Goal: Task Accomplishment & Management: Use online tool/utility

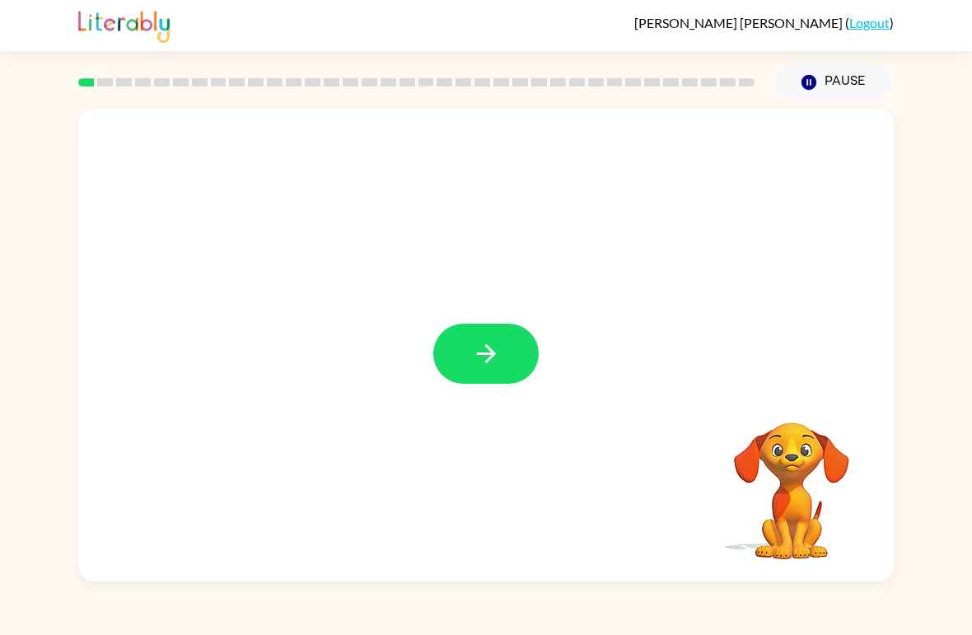
click at [503, 375] on button "button" at bounding box center [485, 354] width 105 height 60
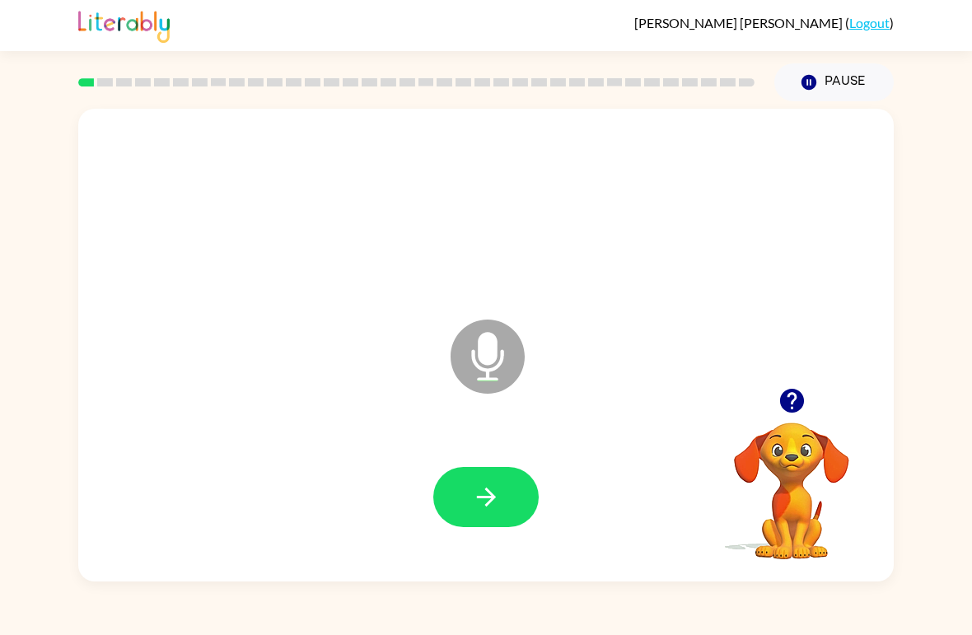
click at [492, 374] on icon at bounding box center [488, 357] width 74 height 74
click at [514, 364] on icon at bounding box center [488, 357] width 74 height 74
click at [486, 366] on icon "Microphone The Microphone is here when it is your turn to talk" at bounding box center [569, 378] width 247 height 124
click at [498, 351] on icon at bounding box center [488, 357] width 74 height 74
click at [507, 506] on button "button" at bounding box center [485, 497] width 105 height 60
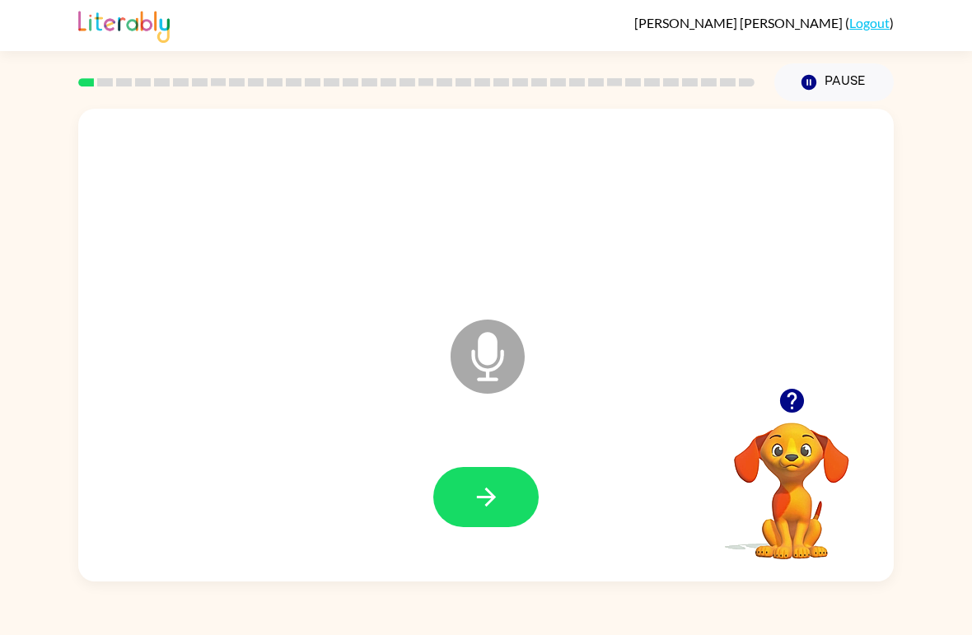
click at [800, 394] on icon "button" at bounding box center [791, 401] width 24 height 24
click at [518, 504] on button "button" at bounding box center [485, 497] width 105 height 60
click at [780, 419] on button "button" at bounding box center [792, 401] width 42 height 42
click at [467, 504] on button "button" at bounding box center [485, 497] width 105 height 60
click at [533, 483] on button "button" at bounding box center [485, 497] width 105 height 60
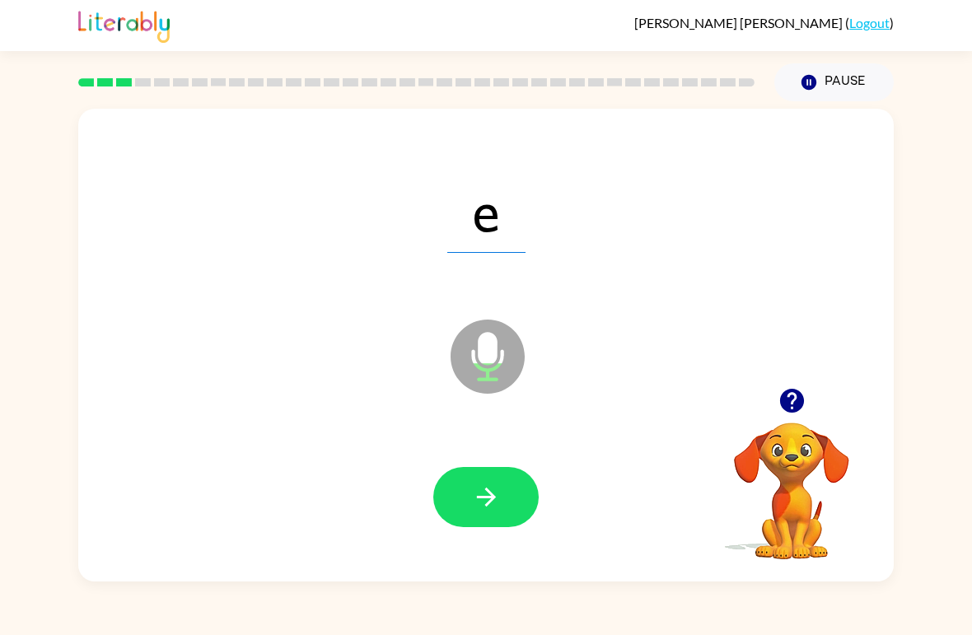
click at [515, 499] on button "button" at bounding box center [485, 497] width 105 height 60
click at [479, 514] on button "button" at bounding box center [485, 497] width 105 height 60
click at [497, 486] on icon "button" at bounding box center [486, 497] width 29 height 29
click at [475, 514] on button "button" at bounding box center [485, 497] width 105 height 60
click at [528, 505] on button "button" at bounding box center [485, 497] width 105 height 60
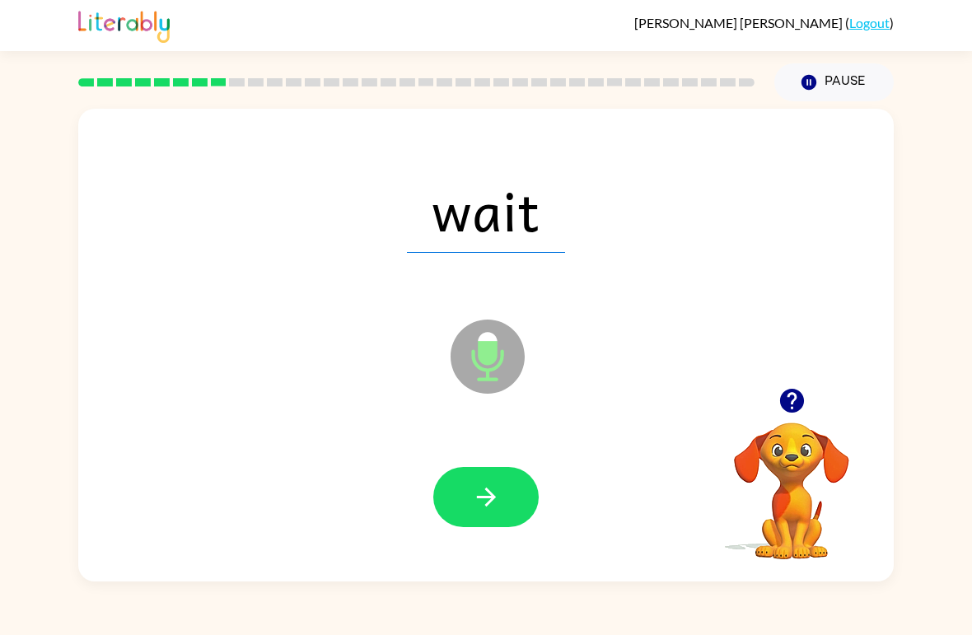
click at [521, 506] on button "button" at bounding box center [485, 497] width 105 height 60
click at [507, 497] on button "button" at bounding box center [485, 497] width 105 height 60
click at [515, 489] on button "button" at bounding box center [485, 497] width 105 height 60
click at [520, 504] on button "button" at bounding box center [485, 497] width 105 height 60
click at [514, 498] on button "button" at bounding box center [485, 497] width 105 height 60
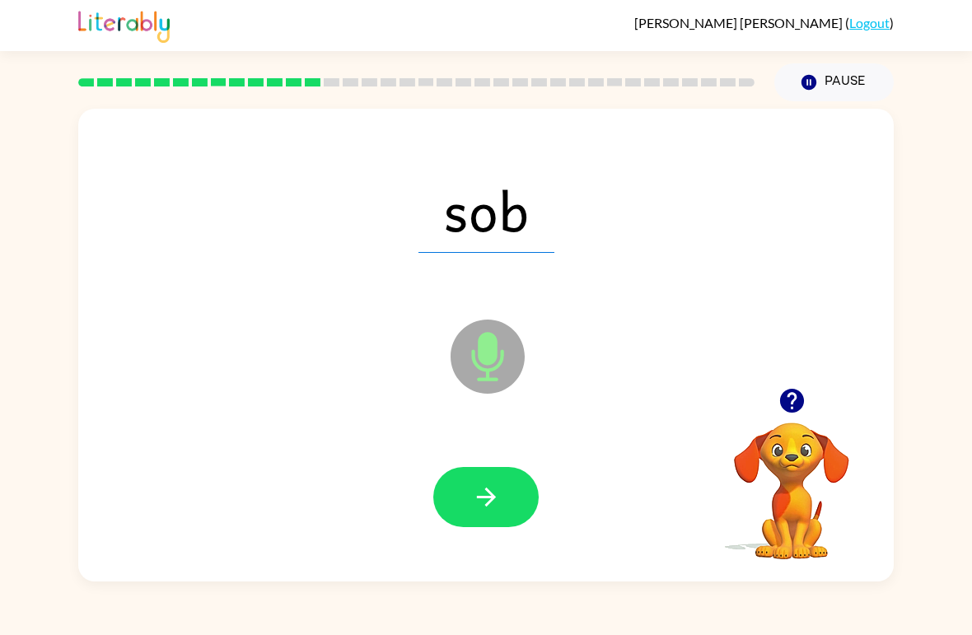
click at [512, 498] on button "button" at bounding box center [485, 497] width 105 height 60
click at [507, 505] on button "button" at bounding box center [485, 497] width 105 height 60
click at [492, 506] on icon "button" at bounding box center [486, 497] width 29 height 29
click at [523, 496] on button "button" at bounding box center [485, 497] width 105 height 60
click at [512, 491] on button "button" at bounding box center [485, 497] width 105 height 60
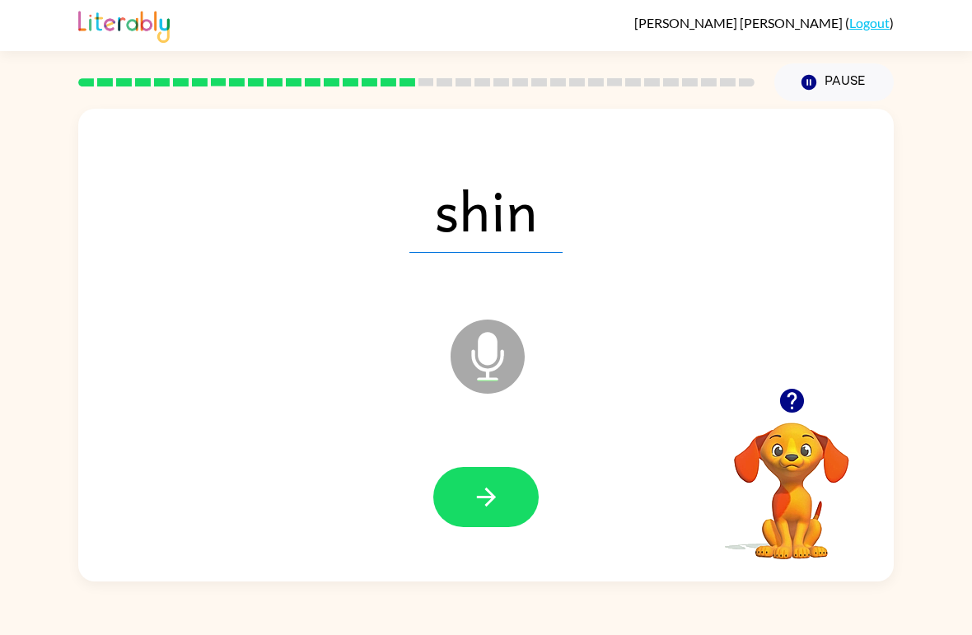
click at [511, 506] on button "button" at bounding box center [485, 497] width 105 height 60
click at [502, 486] on button "button" at bounding box center [485, 497] width 105 height 60
click at [493, 505] on icon "button" at bounding box center [486, 497] width 29 height 29
click at [502, 511] on button "button" at bounding box center [485, 497] width 105 height 60
click at [510, 507] on button "button" at bounding box center [485, 497] width 105 height 60
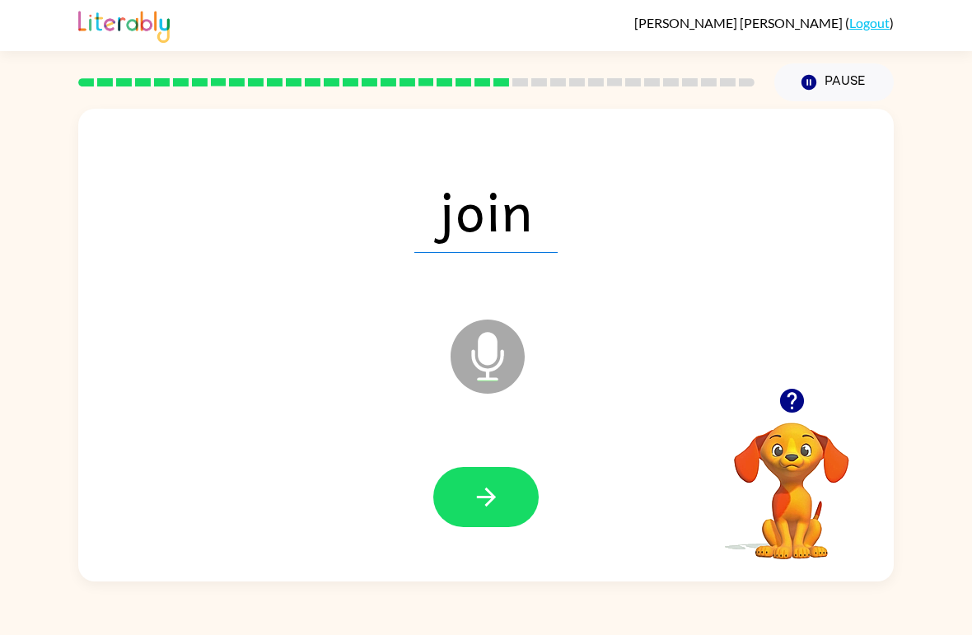
click at [509, 507] on button "button" at bounding box center [485, 497] width 105 height 60
click at [506, 514] on button "button" at bounding box center [485, 497] width 105 height 60
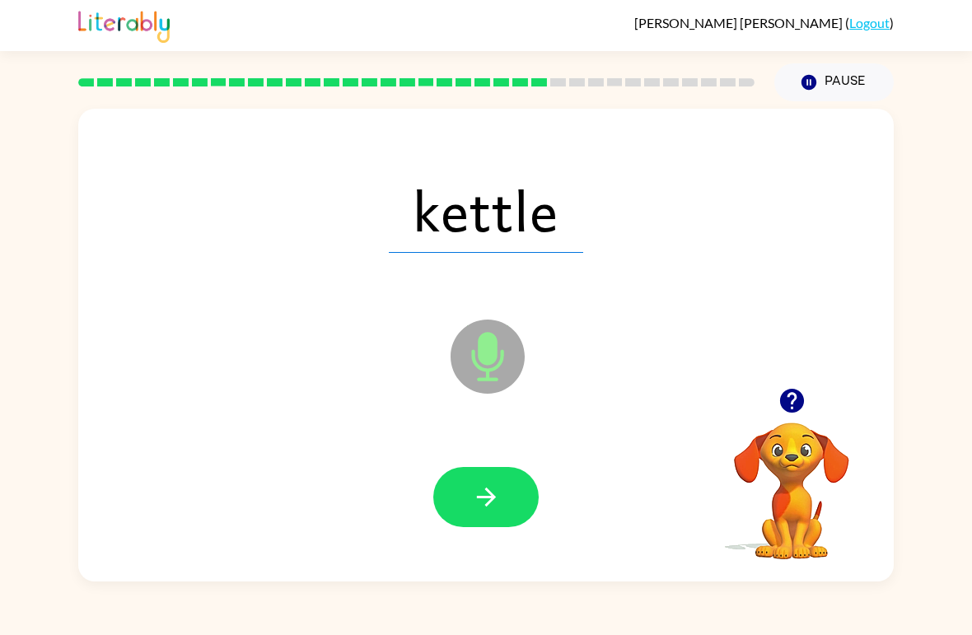
click at [506, 517] on button "button" at bounding box center [485, 497] width 105 height 60
click at [504, 516] on button "button" at bounding box center [485, 497] width 105 height 60
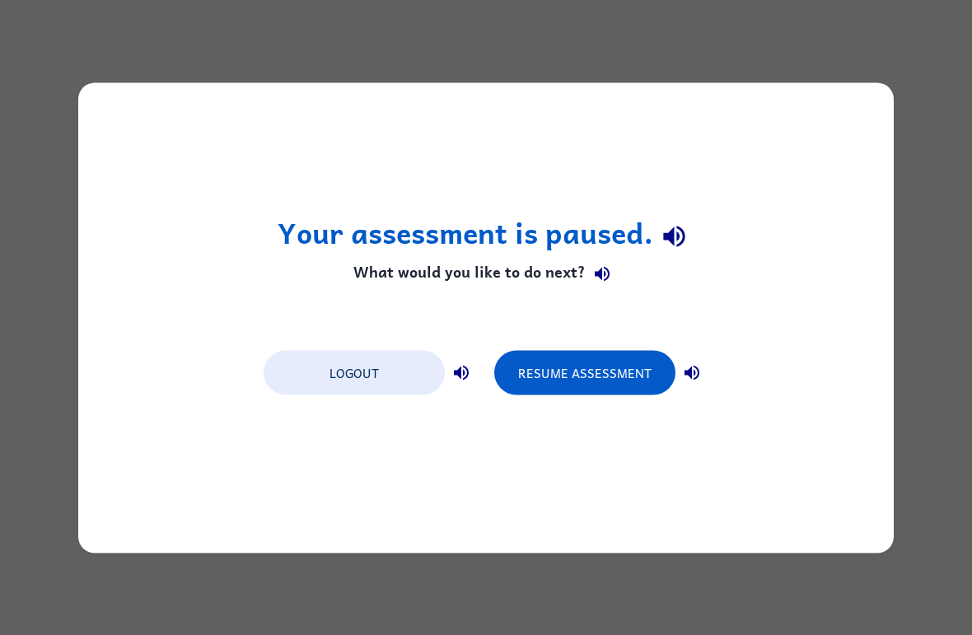
click at [643, 372] on button "Resume Assessment" at bounding box center [584, 372] width 181 height 44
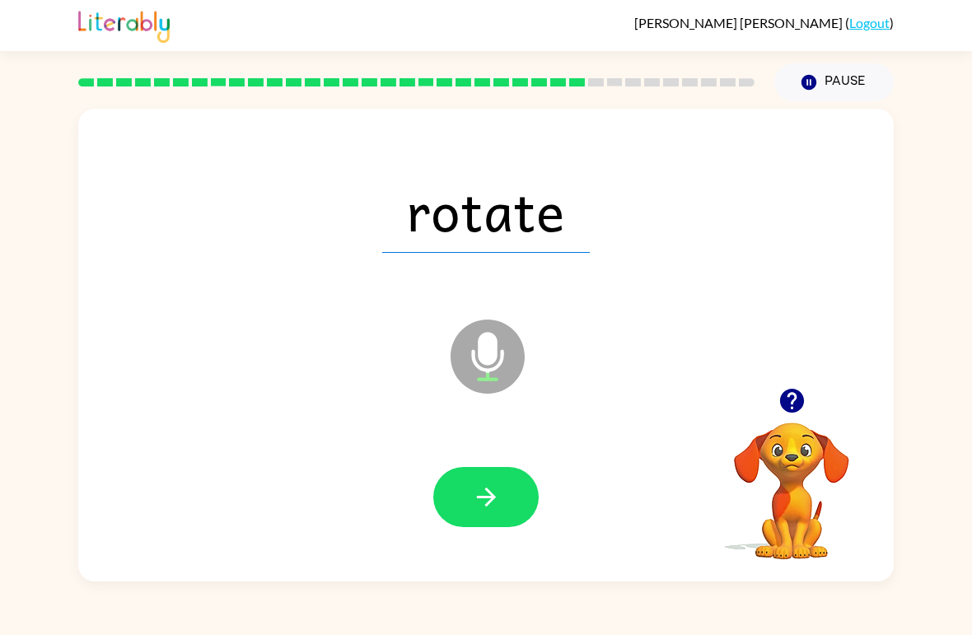
click at [520, 520] on button "button" at bounding box center [485, 497] width 105 height 60
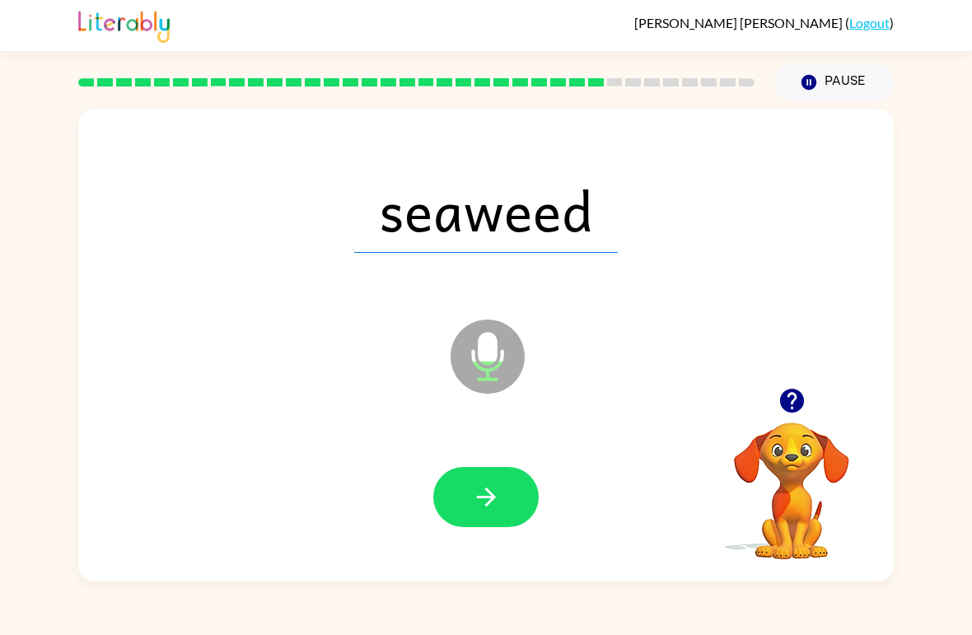
click at [515, 523] on button "button" at bounding box center [485, 497] width 105 height 60
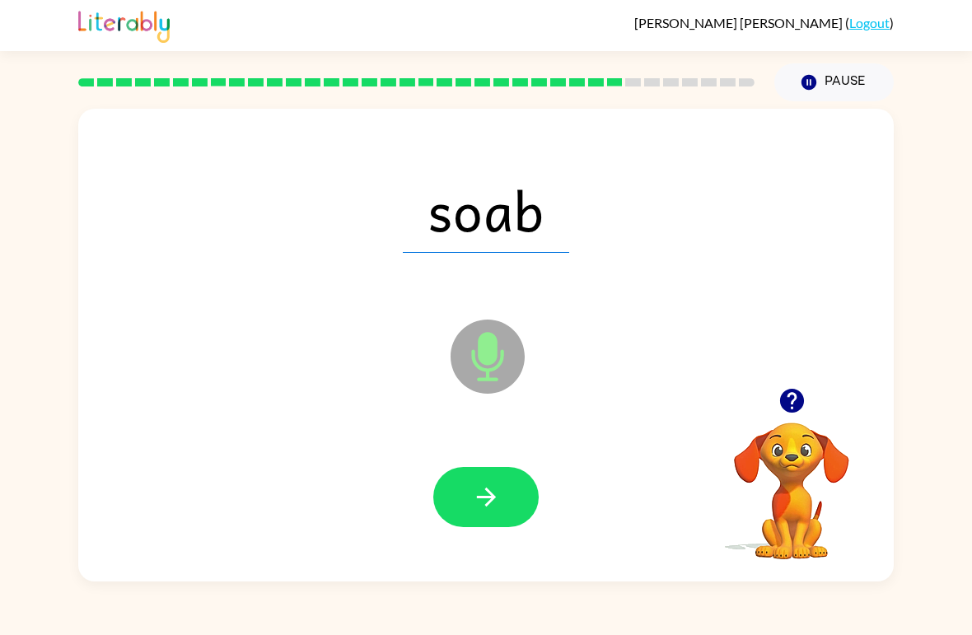
click at [511, 518] on button "button" at bounding box center [485, 497] width 105 height 60
click at [520, 508] on button "button" at bounding box center [485, 497] width 105 height 60
click at [507, 502] on button "button" at bounding box center [485, 497] width 105 height 60
click at [513, 511] on button "button" at bounding box center [485, 497] width 105 height 60
click at [508, 510] on button "button" at bounding box center [485, 497] width 105 height 60
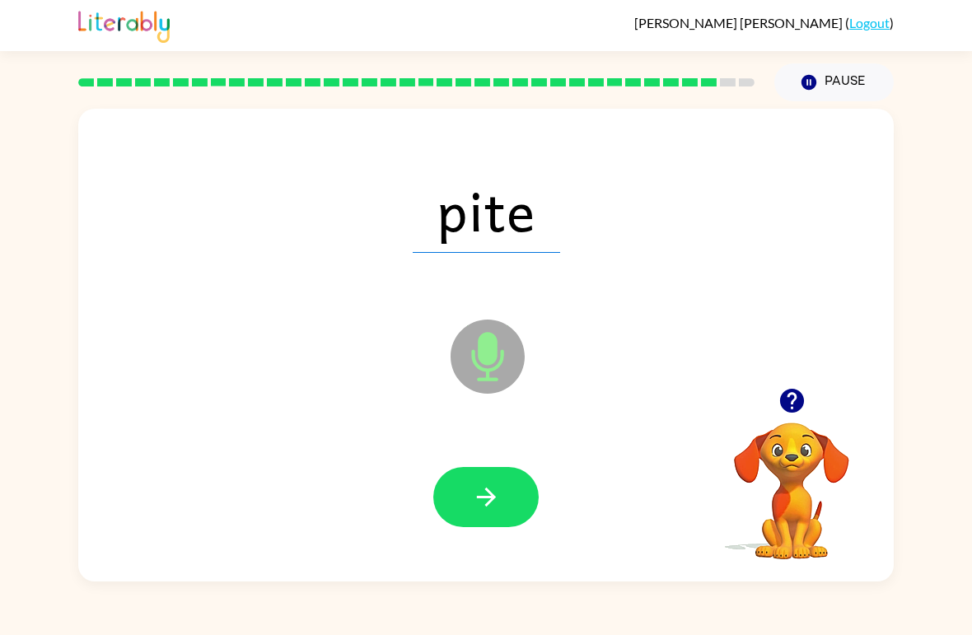
click at [514, 500] on button "button" at bounding box center [485, 497] width 105 height 60
click at [507, 515] on button "button" at bounding box center [485, 497] width 105 height 60
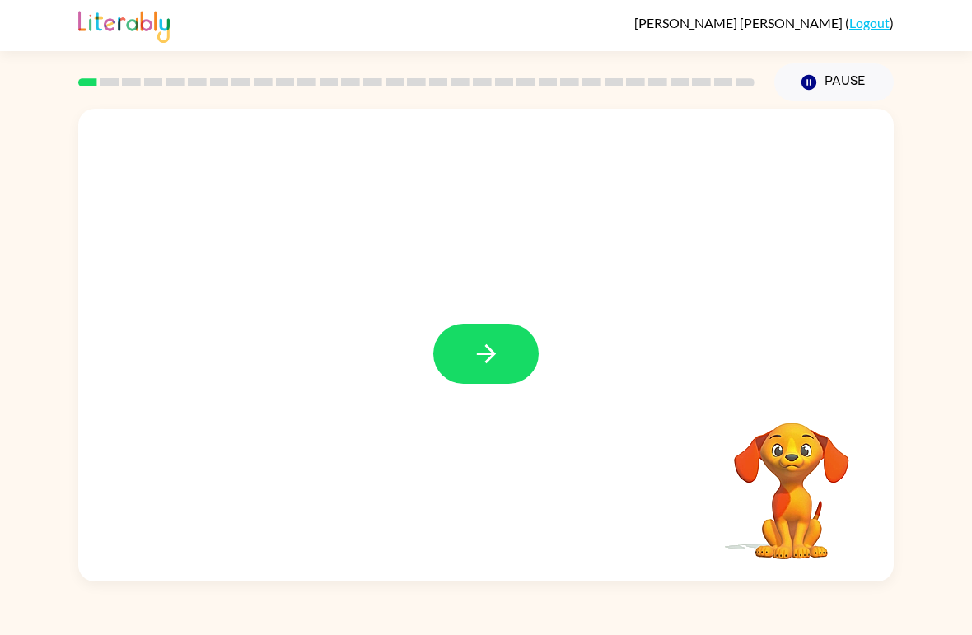
click at [486, 364] on icon "button" at bounding box center [486, 353] width 29 height 29
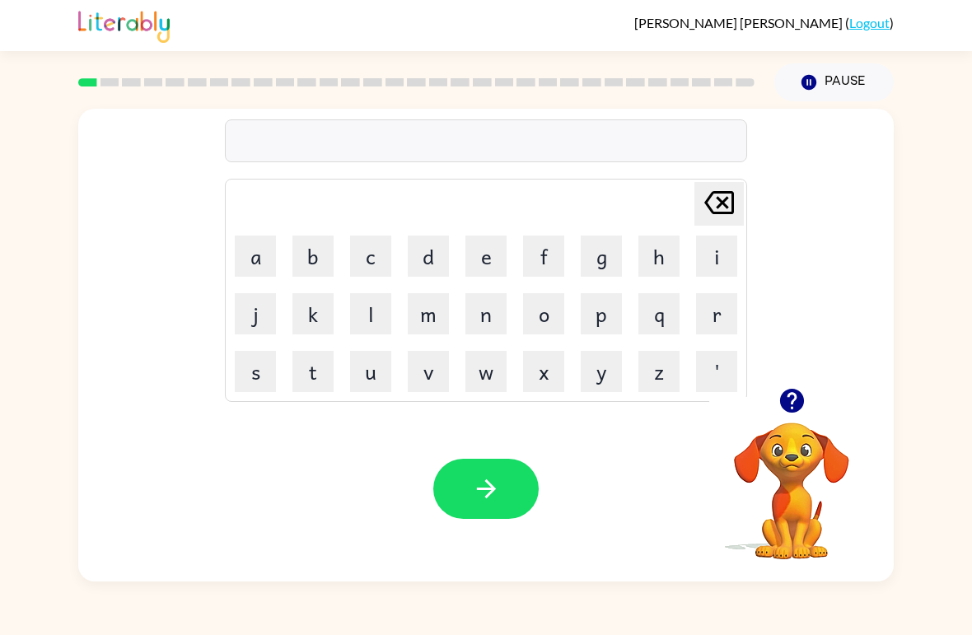
click at [794, 408] on icon "button" at bounding box center [791, 401] width 24 height 24
click at [800, 404] on icon "button" at bounding box center [791, 401] width 24 height 24
click at [718, 319] on button "r" at bounding box center [716, 313] width 41 height 41
click at [376, 388] on button "u" at bounding box center [370, 371] width 41 height 41
click at [313, 241] on button "b" at bounding box center [312, 256] width 41 height 41
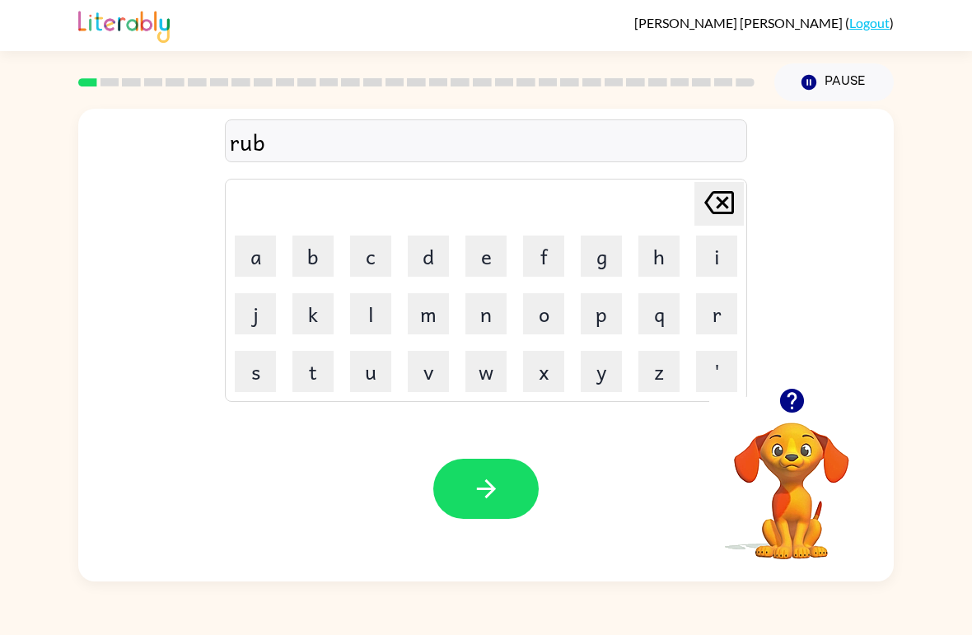
click at [512, 507] on button "button" at bounding box center [485, 489] width 105 height 60
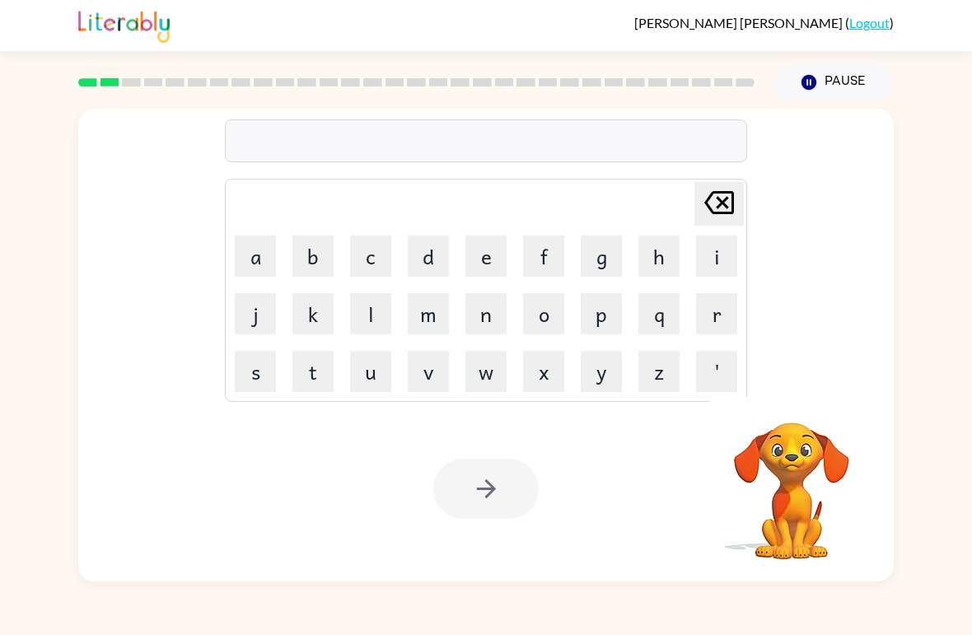
click at [445, 323] on button "m" at bounding box center [428, 313] width 41 height 41
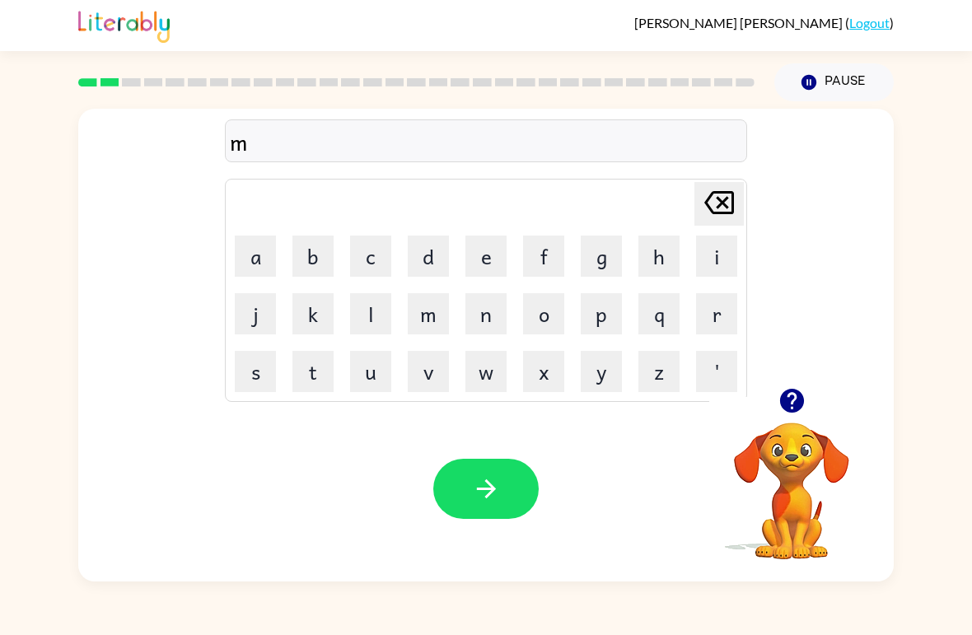
click at [554, 321] on button "o" at bounding box center [543, 313] width 41 height 41
click at [381, 384] on button "u" at bounding box center [370, 371] width 41 height 41
click at [322, 384] on button "t" at bounding box center [312, 371] width 41 height 41
click at [652, 262] on button "h" at bounding box center [658, 256] width 41 height 41
click at [517, 491] on button "button" at bounding box center [485, 489] width 105 height 60
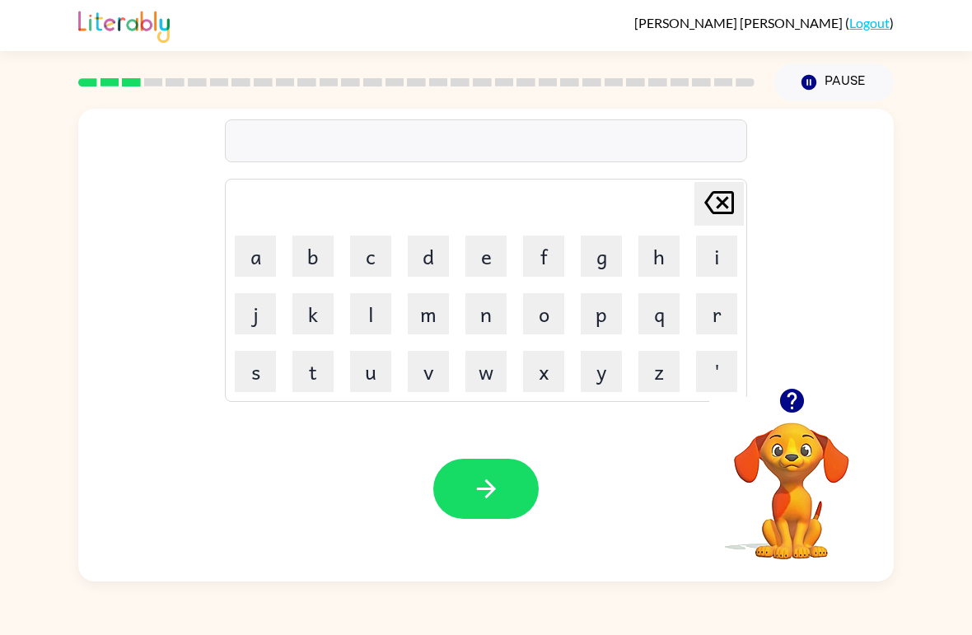
click at [424, 259] on button "d" at bounding box center [428, 256] width 41 height 41
click at [488, 258] on button "e" at bounding box center [485, 256] width 41 height 41
click at [491, 315] on button "n" at bounding box center [485, 313] width 41 height 41
click at [493, 493] on icon "button" at bounding box center [486, 488] width 29 height 29
click at [259, 375] on button "s" at bounding box center [255, 371] width 41 height 41
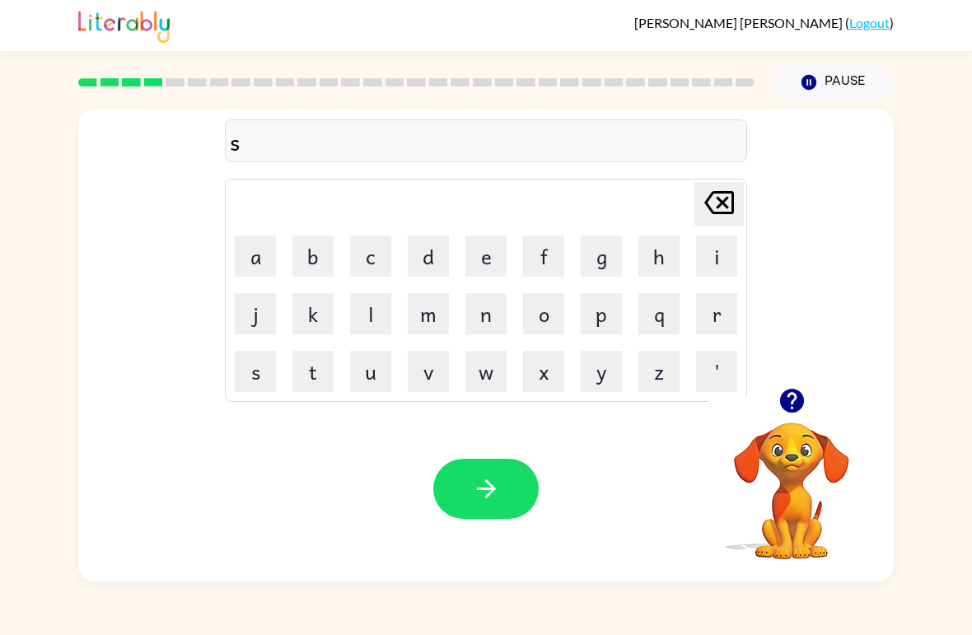
click at [605, 324] on button "p" at bounding box center [601, 313] width 41 height 41
click at [539, 316] on button "o" at bounding box center [543, 313] width 41 height 41
click at [319, 384] on button "t" at bounding box center [312, 371] width 41 height 41
click at [474, 492] on icon "button" at bounding box center [486, 488] width 29 height 29
click at [262, 364] on button "s" at bounding box center [255, 371] width 41 height 41
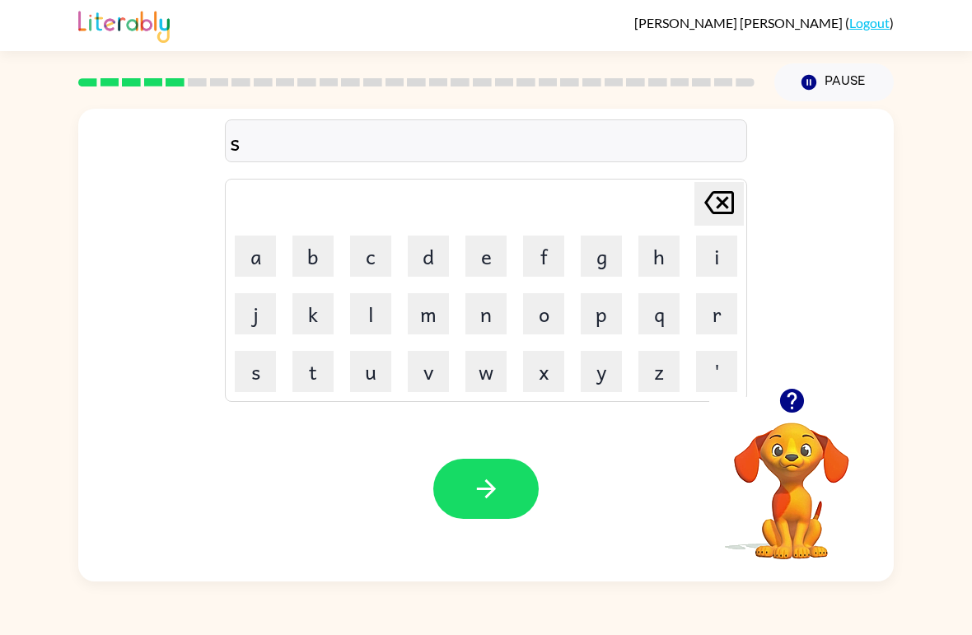
click at [499, 380] on button "w" at bounding box center [485, 371] width 41 height 41
click at [505, 253] on button "e" at bounding box center [485, 256] width 41 height 41
click at [609, 303] on button "p" at bounding box center [601, 313] width 41 height 41
click at [322, 362] on button "t" at bounding box center [312, 371] width 41 height 41
click at [491, 499] on icon "button" at bounding box center [486, 488] width 29 height 29
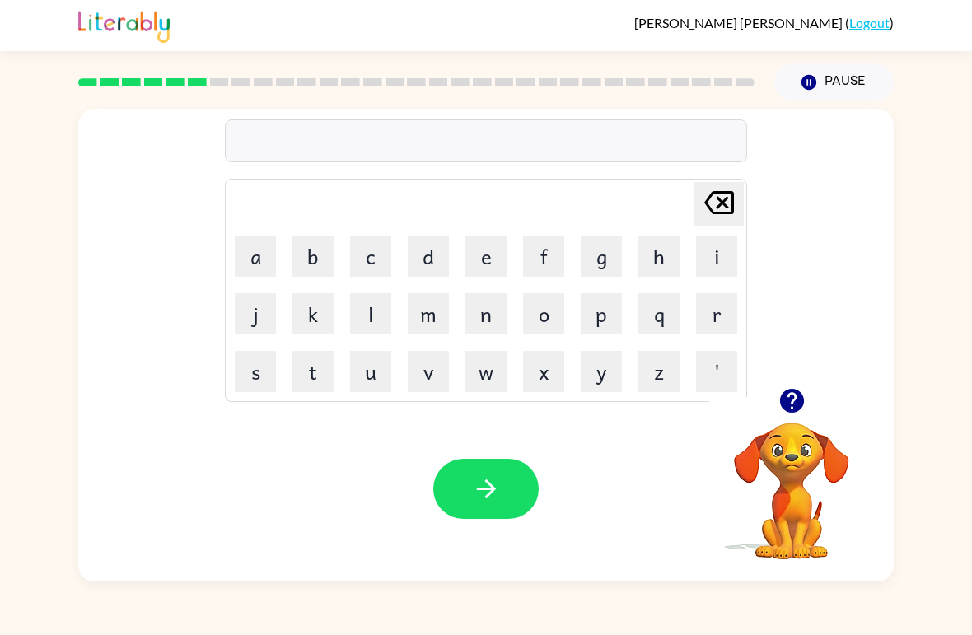
click at [582, 321] on button "p" at bounding box center [601, 313] width 41 height 41
click at [718, 237] on button "i" at bounding box center [716, 256] width 41 height 41
click at [486, 256] on button "e" at bounding box center [485, 256] width 41 height 41
click at [475, 464] on button "button" at bounding box center [485, 489] width 105 height 60
click at [376, 256] on button "c" at bounding box center [370, 256] width 41 height 41
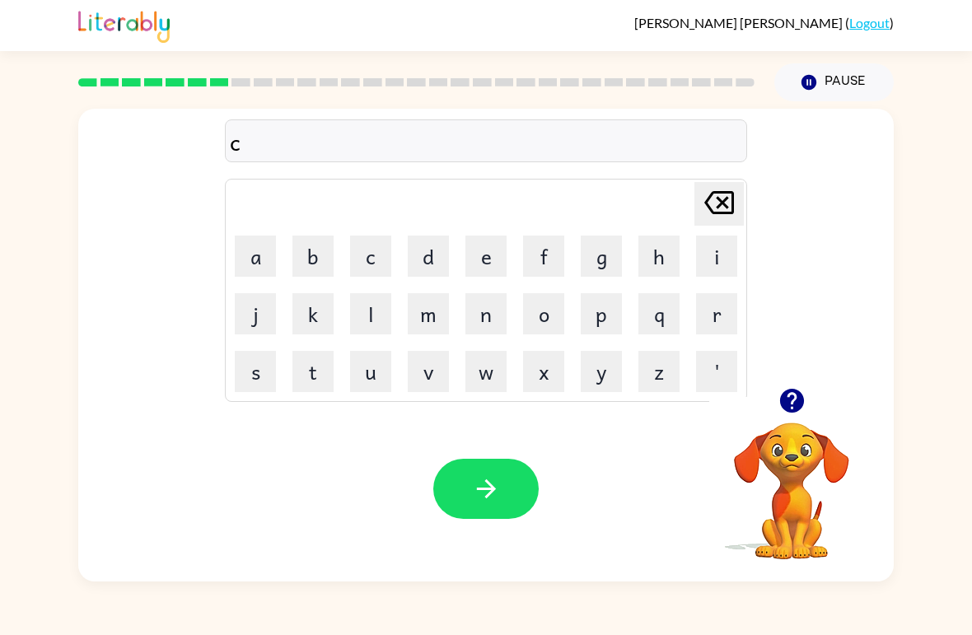
click at [249, 241] on button "a" at bounding box center [255, 256] width 41 height 41
click at [488, 305] on button "n" at bounding box center [485, 313] width 41 height 41
click at [440, 245] on button "d" at bounding box center [428, 256] width 41 height 41
click at [374, 311] on button "l" at bounding box center [370, 313] width 41 height 41
click at [494, 252] on button "e" at bounding box center [485, 256] width 41 height 41
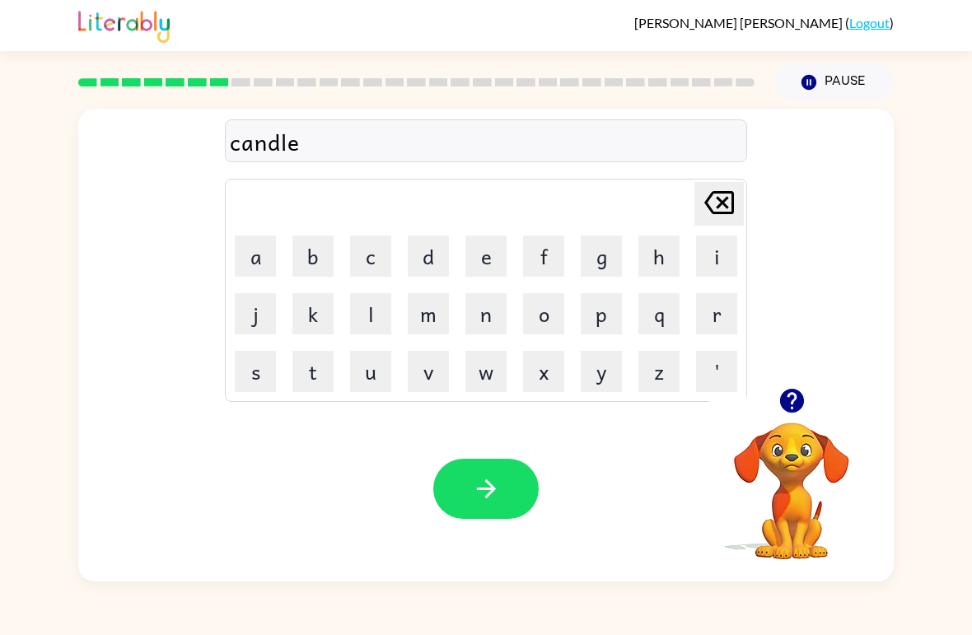
click at [3, 559] on div "candle Delete Delete last character input a b c d e f g h i j k l m n o p q r s…" at bounding box center [486, 341] width 972 height 480
click at [500, 503] on icon "button" at bounding box center [486, 488] width 29 height 29
click at [333, 255] on button "b" at bounding box center [312, 256] width 41 height 41
click at [797, 402] on icon "button" at bounding box center [791, 401] width 24 height 24
click at [264, 258] on button "a" at bounding box center [255, 256] width 41 height 41
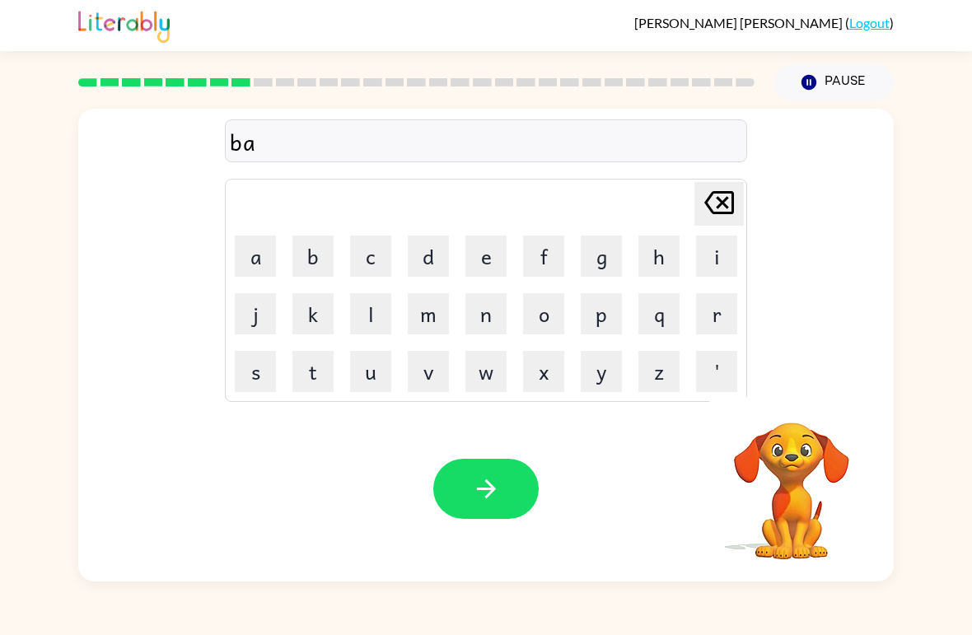
click at [317, 380] on button "t" at bounding box center [312, 371] width 41 height 41
click at [671, 252] on button "h" at bounding box center [658, 256] width 41 height 41
click at [489, 497] on icon "button" at bounding box center [486, 488] width 29 height 29
click at [378, 263] on button "c" at bounding box center [370, 256] width 41 height 41
click at [377, 321] on button "l" at bounding box center [370, 313] width 41 height 41
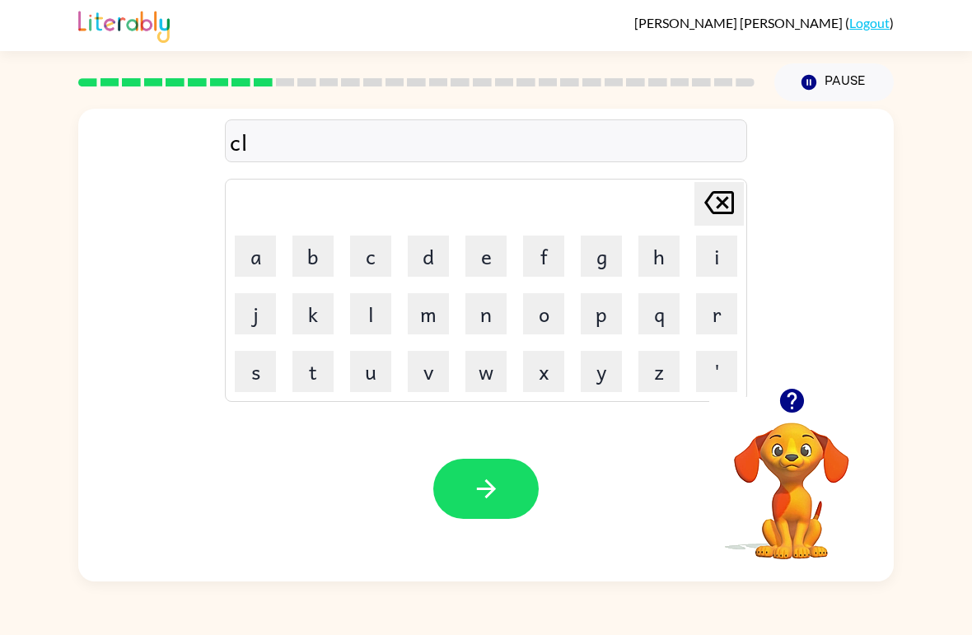
click at [547, 316] on button "o" at bounding box center [543, 313] width 41 height 41
click at [499, 375] on button "w" at bounding box center [485, 371] width 41 height 41
click at [484, 310] on button "n" at bounding box center [485, 313] width 41 height 41
click at [501, 484] on button "button" at bounding box center [485, 489] width 105 height 60
click at [265, 377] on button "s" at bounding box center [255, 371] width 41 height 41
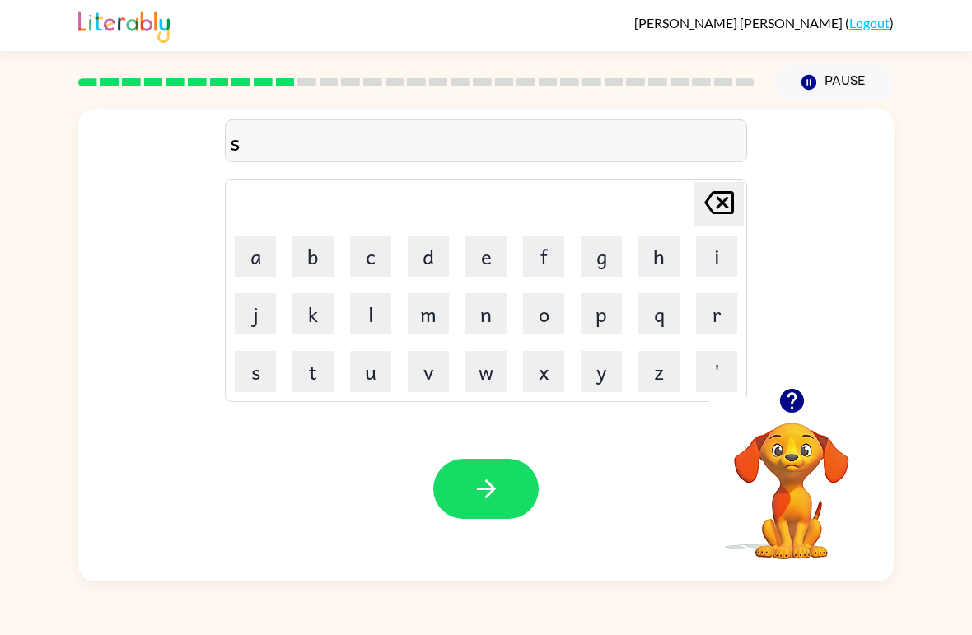
click at [649, 273] on button "h" at bounding box center [658, 256] width 41 height 41
click at [540, 320] on button "o" at bounding box center [543, 313] width 41 height 41
click at [390, 258] on button "c" at bounding box center [370, 256] width 41 height 41
click at [308, 325] on button "k" at bounding box center [312, 313] width 41 height 41
click at [507, 467] on button "button" at bounding box center [485, 489] width 105 height 60
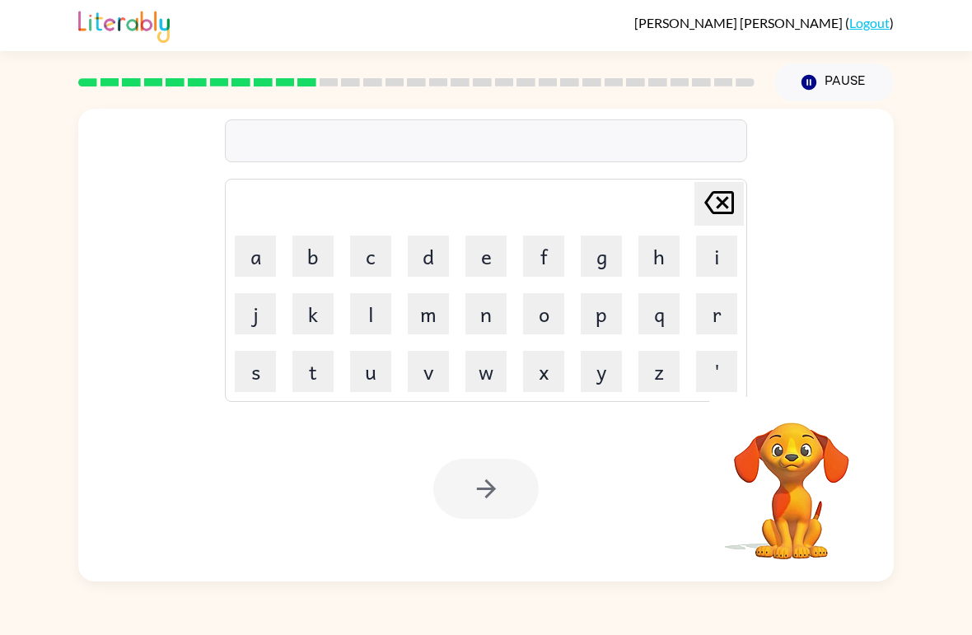
click at [295, 500] on div "Your browser must support playing .mp4 files to use Literably. Please try using…" at bounding box center [486, 488] width 816 height 185
click at [610, 247] on button "g" at bounding box center [601, 256] width 41 height 41
click at [246, 257] on button "a" at bounding box center [255, 256] width 41 height 41
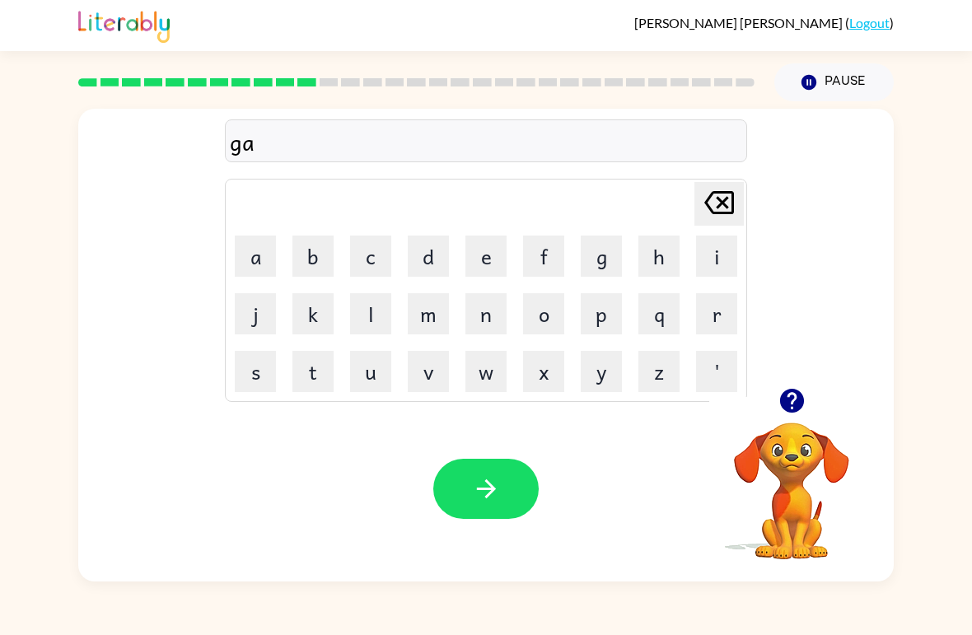
click at [597, 376] on button "y" at bounding box center [601, 371] width 41 height 41
click at [722, 188] on icon "Delete Delete last character input" at bounding box center [719, 203] width 40 height 40
click at [647, 370] on button "z" at bounding box center [658, 371] width 41 height 41
click at [510, 230] on td "e" at bounding box center [486, 256] width 56 height 56
click at [521, 231] on td "f" at bounding box center [544, 256] width 56 height 56
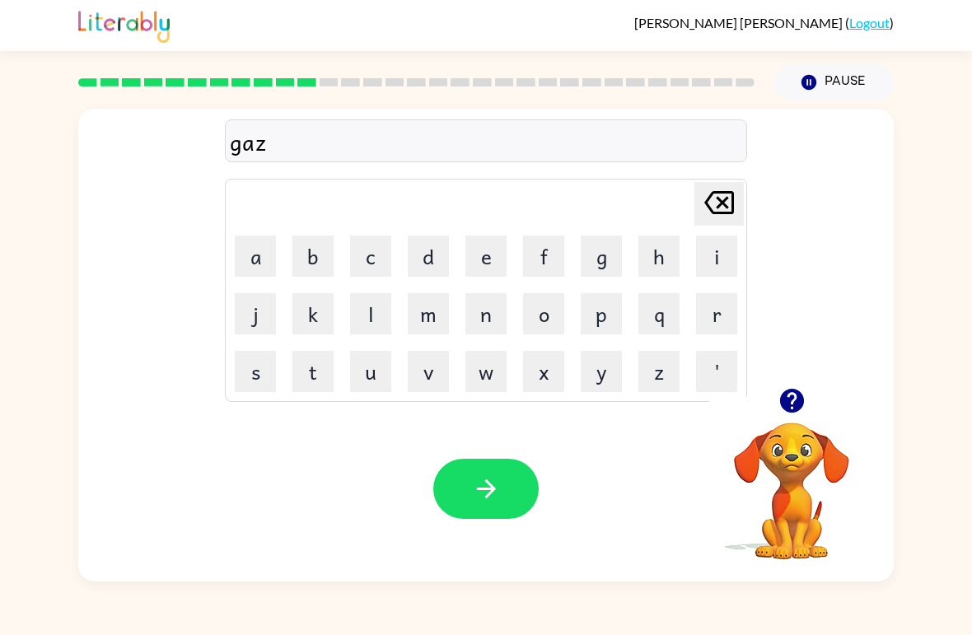
click at [499, 237] on button "e" at bounding box center [485, 256] width 41 height 41
click at [500, 487] on icon "button" at bounding box center [486, 488] width 29 height 29
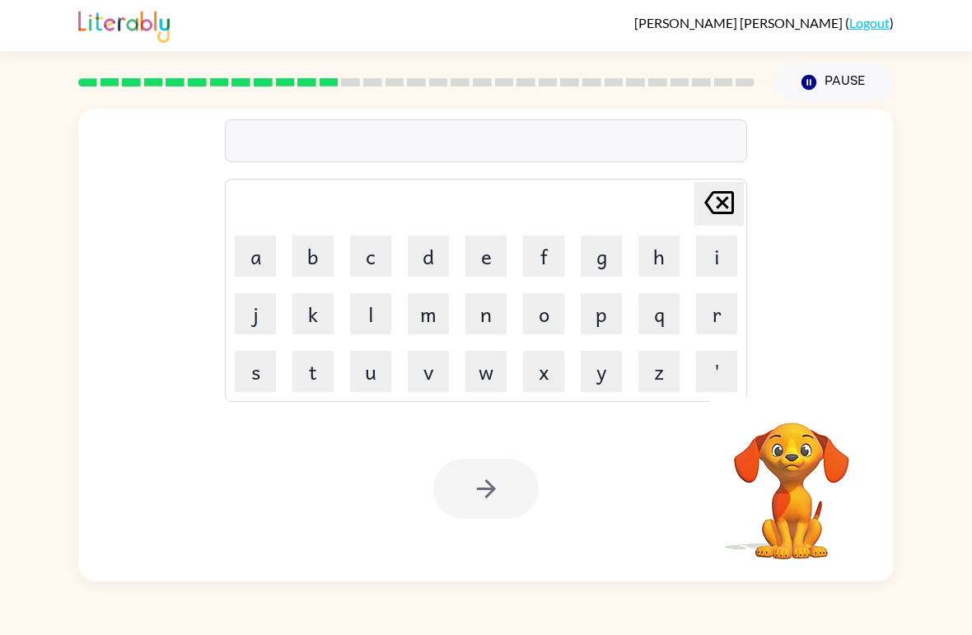
click at [513, 511] on div at bounding box center [485, 489] width 105 height 60
click at [498, 251] on button "e" at bounding box center [485, 256] width 41 height 41
click at [544, 382] on button "x" at bounding box center [543, 371] width 41 height 41
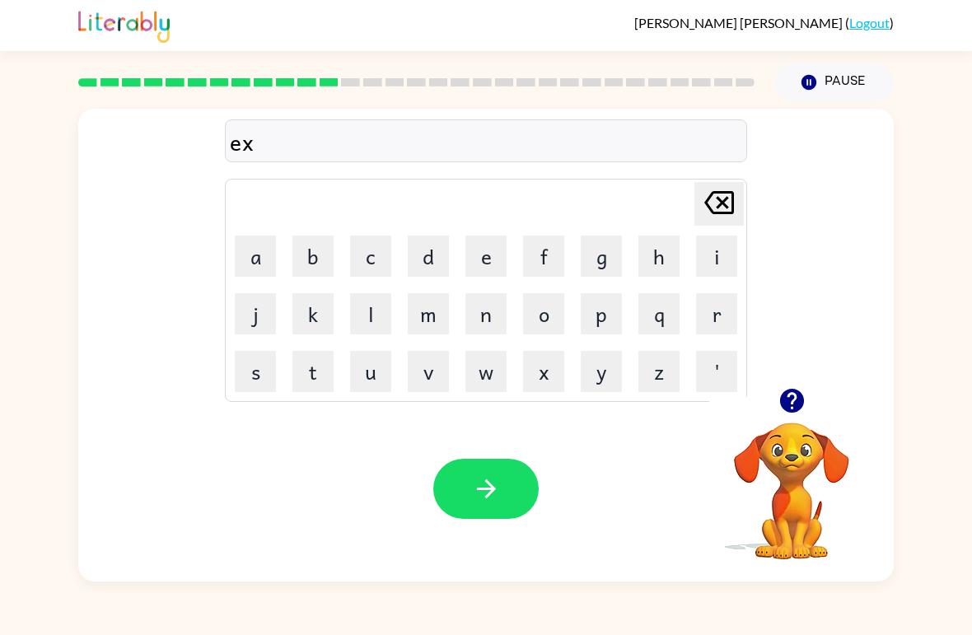
click at [604, 322] on button "p" at bounding box center [601, 313] width 41 height 41
click at [360, 318] on button "l" at bounding box center [370, 313] width 41 height 41
click at [545, 309] on button "o" at bounding box center [543, 313] width 41 height 41
click at [437, 245] on button "d" at bounding box center [428, 256] width 41 height 41
click at [497, 264] on button "e" at bounding box center [485, 256] width 41 height 41
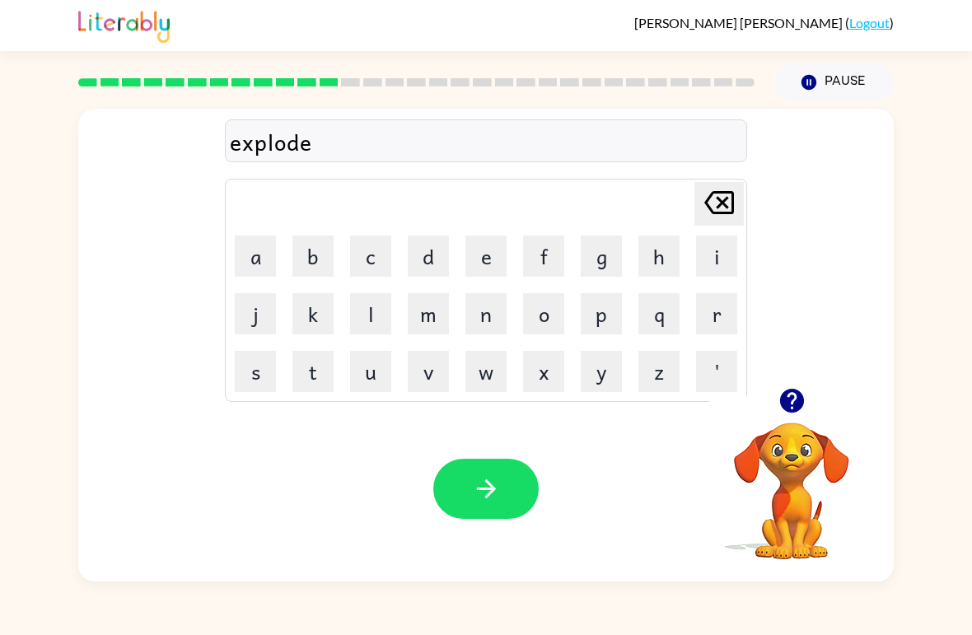
click at [512, 482] on button "button" at bounding box center [485, 489] width 105 height 60
click at [259, 370] on button "s" at bounding box center [255, 371] width 41 height 41
click at [494, 378] on button "w" at bounding box center [485, 371] width 41 height 41
click at [490, 253] on button "e" at bounding box center [485, 256] width 41 height 41
click at [489, 252] on button "e" at bounding box center [485, 256] width 41 height 41
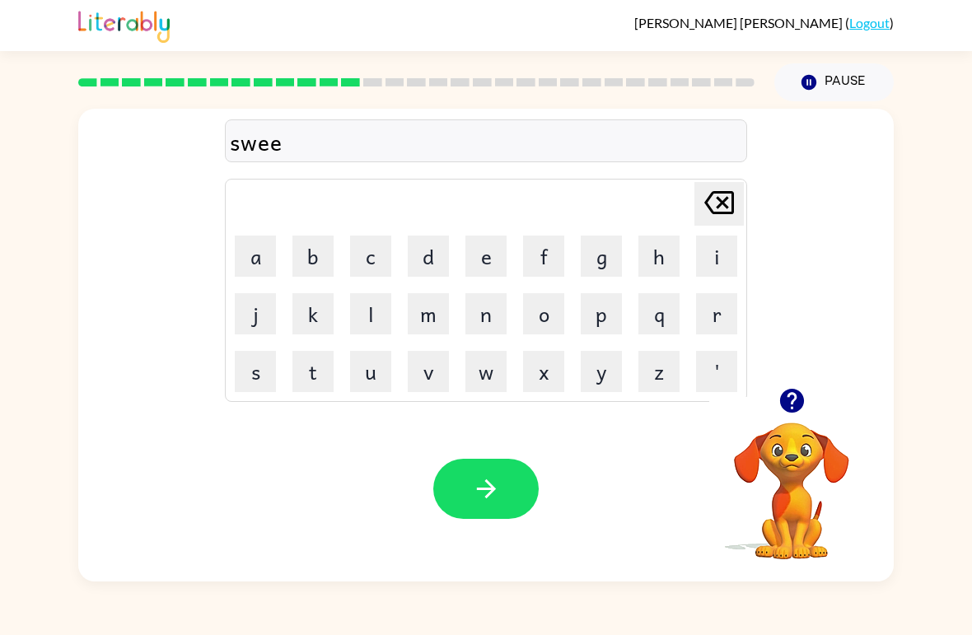
click at [320, 384] on button "t" at bounding box center [312, 371] width 41 height 41
click at [497, 312] on button "n" at bounding box center [485, 313] width 41 height 41
click at [493, 262] on button "e" at bounding box center [485, 256] width 41 height 41
click at [266, 391] on button "s" at bounding box center [255, 371] width 41 height 41
click at [265, 391] on button "s" at bounding box center [255, 371] width 41 height 41
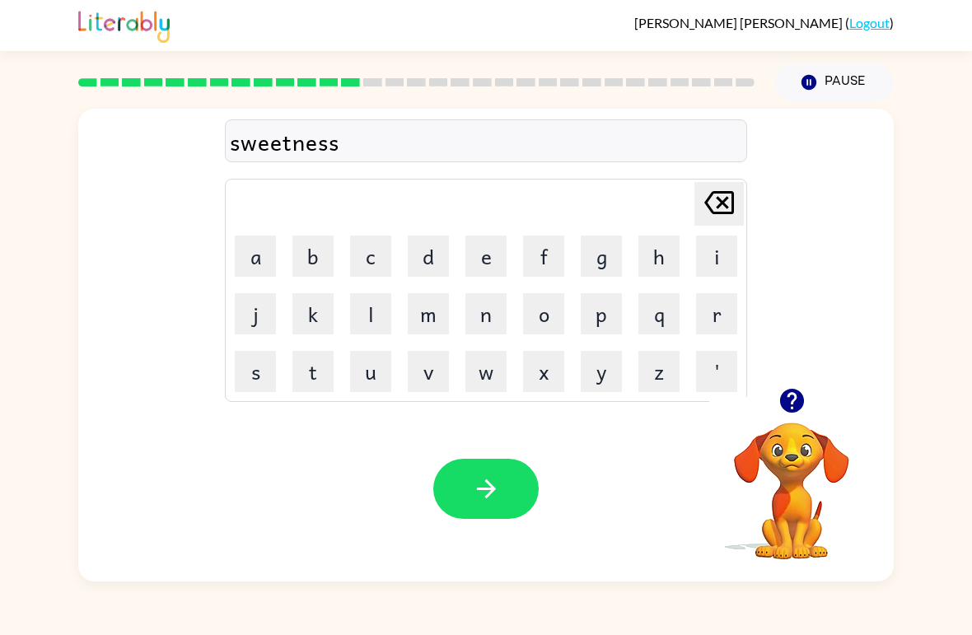
click at [719, 218] on icon "Delete Delete last character input" at bounding box center [719, 203] width 40 height 40
click at [254, 372] on button "s" at bounding box center [255, 371] width 41 height 41
click at [482, 505] on button "button" at bounding box center [485, 489] width 105 height 60
click at [652, 254] on button "h" at bounding box center [658, 256] width 41 height 41
click at [731, 264] on button "i" at bounding box center [716, 256] width 41 height 41
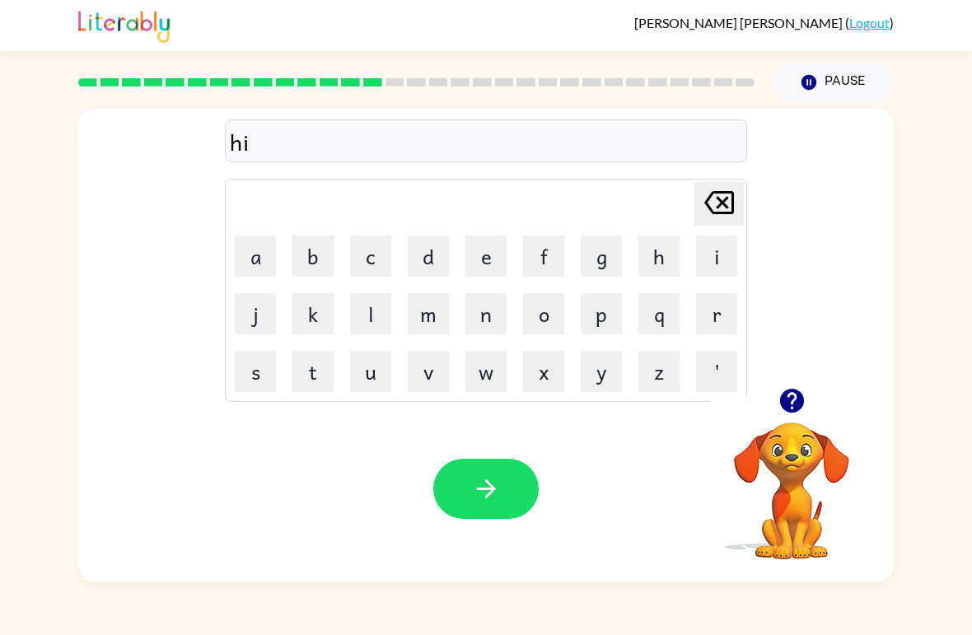
click at [615, 303] on button "p" at bounding box center [601, 313] width 41 height 41
click at [542, 308] on button "o" at bounding box center [543, 313] width 41 height 41
click at [508, 495] on button "button" at bounding box center [485, 489] width 105 height 60
click at [491, 496] on div at bounding box center [485, 489] width 105 height 60
click at [547, 260] on button "f" at bounding box center [543, 256] width 41 height 41
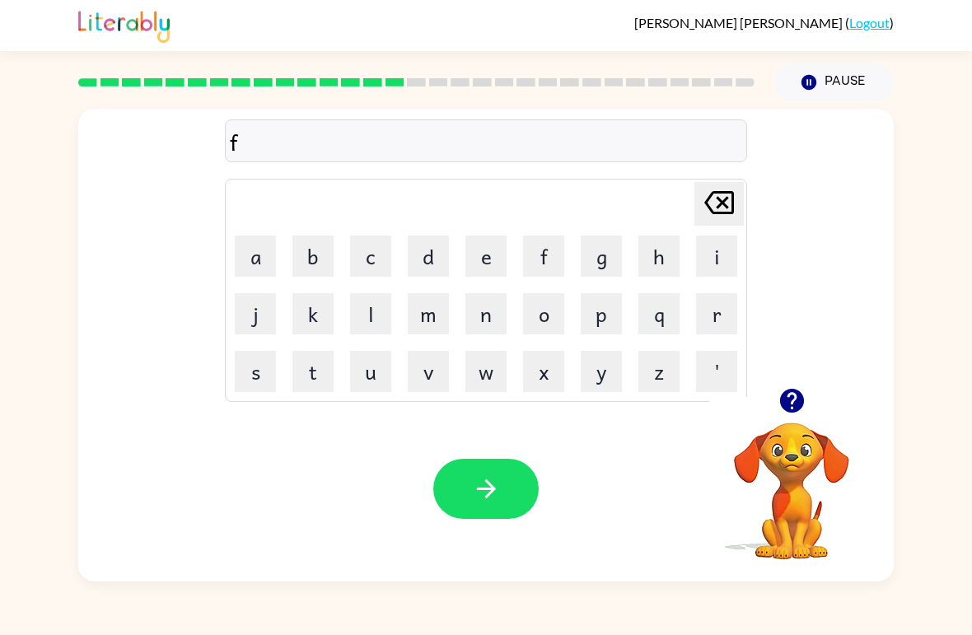
click at [547, 322] on button "o" at bounding box center [543, 313] width 41 height 41
click at [719, 319] on button "r" at bounding box center [716, 313] width 41 height 41
click at [311, 318] on button "k" at bounding box center [312, 313] width 41 height 41
click at [481, 518] on button "button" at bounding box center [485, 489] width 105 height 60
click at [481, 517] on div at bounding box center [485, 489] width 105 height 60
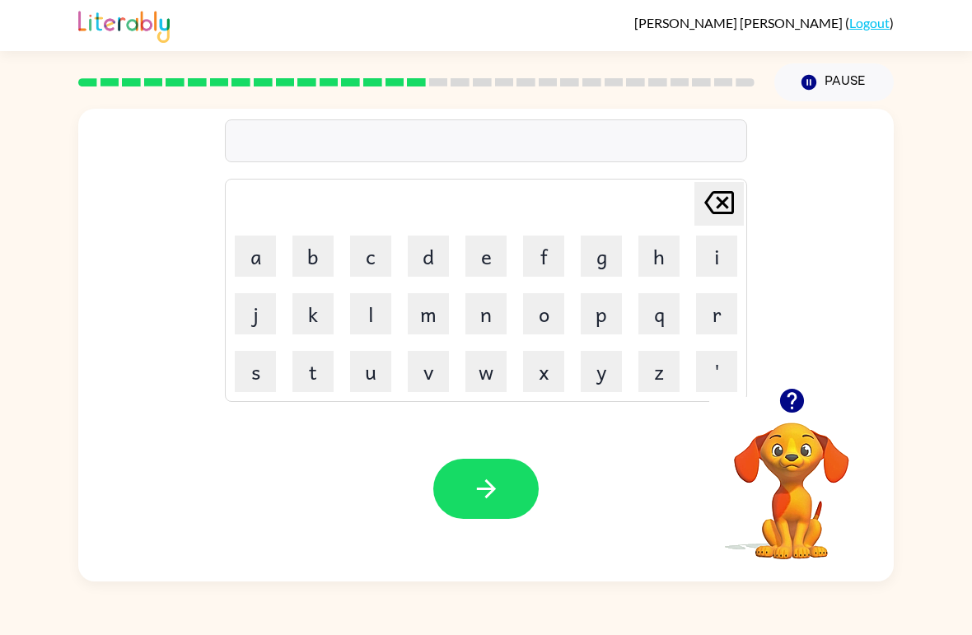
click at [488, 386] on button "w" at bounding box center [485, 371] width 41 height 41
click at [495, 249] on button "e" at bounding box center [485, 256] width 41 height 41
click at [797, 404] on icon "button" at bounding box center [791, 401] width 24 height 24
click at [311, 255] on button "b" at bounding box center [312, 256] width 41 height 41
click at [521, 503] on button "button" at bounding box center [485, 489] width 105 height 60
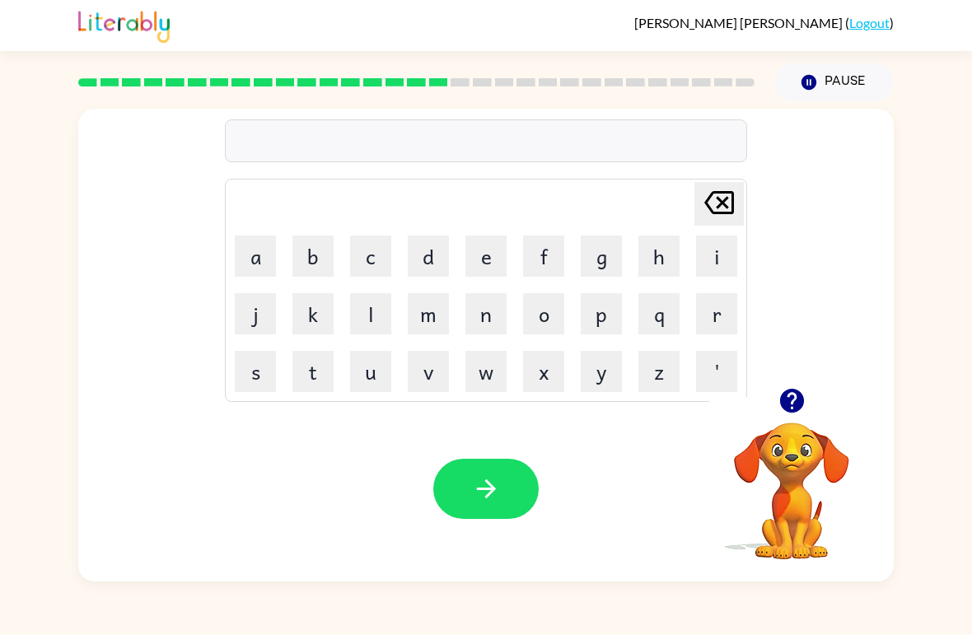
click at [264, 368] on button "s" at bounding box center [255, 371] width 41 height 41
click at [376, 322] on button "l" at bounding box center [370, 313] width 41 height 41
click at [484, 258] on button "e" at bounding box center [485, 256] width 41 height 41
click at [606, 315] on button "p" at bounding box center [601, 313] width 41 height 41
click at [325, 370] on button "t" at bounding box center [312, 371] width 41 height 41
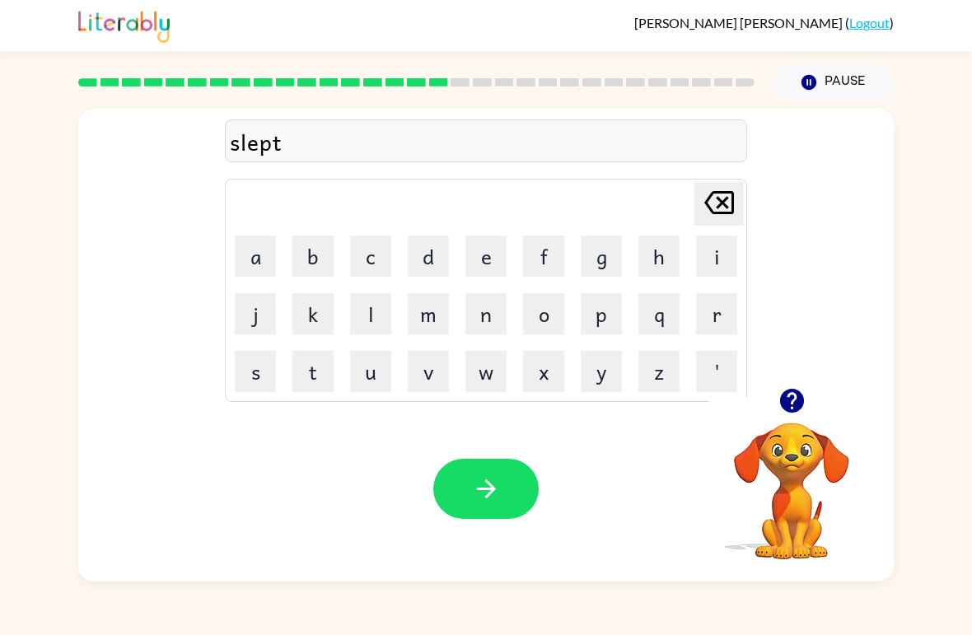
click at [505, 480] on button "button" at bounding box center [485, 489] width 105 height 60
click at [651, 259] on button "h" at bounding box center [658, 256] width 41 height 41
click at [268, 271] on button "a" at bounding box center [255, 256] width 41 height 41
click at [267, 271] on button "a" at bounding box center [255, 256] width 41 height 41
click at [720, 210] on icon "Delete Delete last character input" at bounding box center [719, 203] width 40 height 40
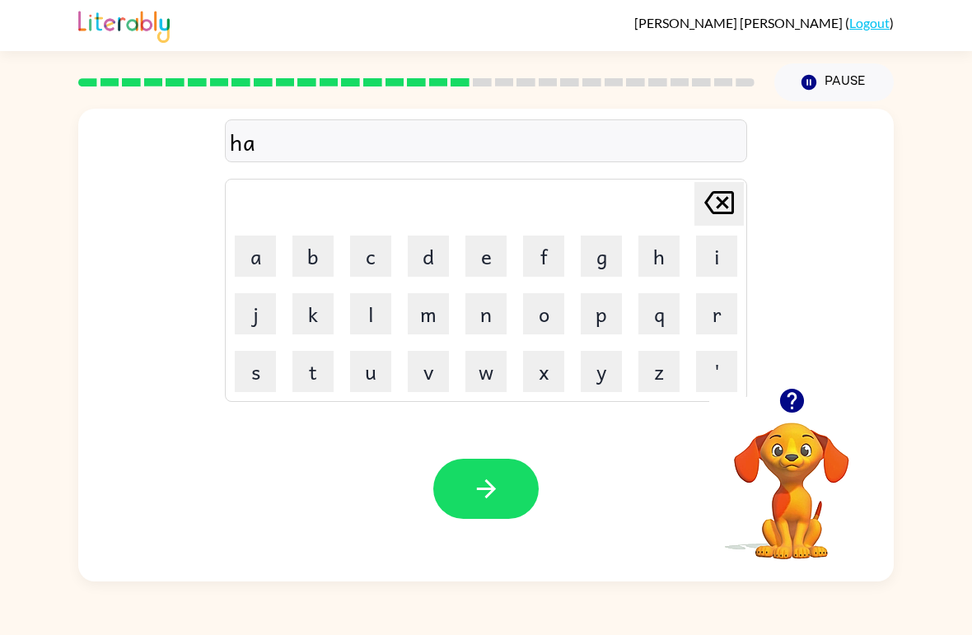
click at [726, 321] on button "r" at bounding box center [716, 313] width 41 height 41
click at [439, 255] on button "d" at bounding box center [428, 256] width 41 height 41
click at [502, 451] on div "Your browser must support playing .mp4 files to use Literably. Please try using…" at bounding box center [486, 488] width 816 height 185
click at [480, 509] on button "button" at bounding box center [485, 489] width 105 height 60
click at [713, 316] on button "r" at bounding box center [716, 313] width 41 height 41
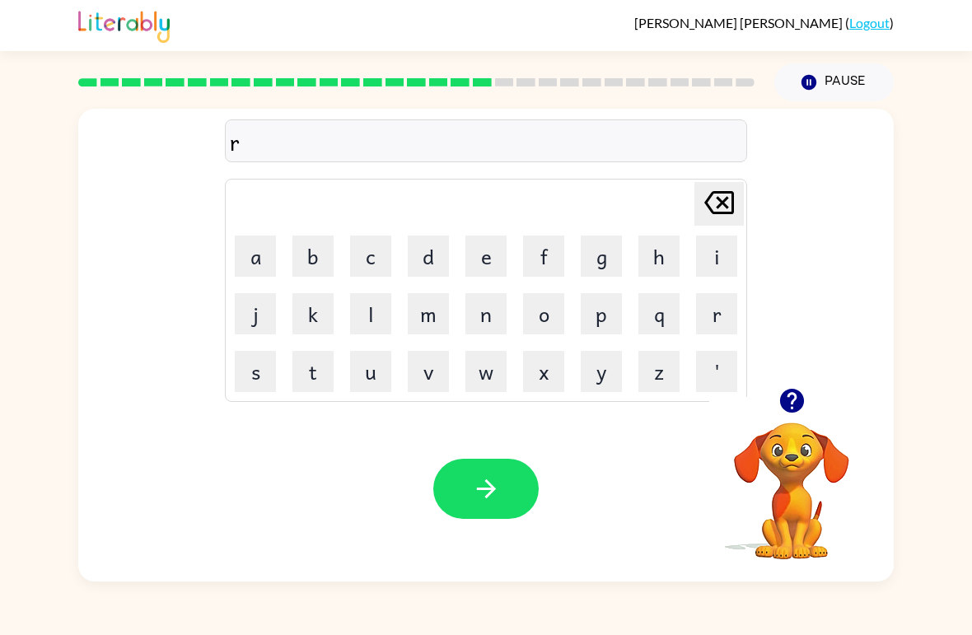
click at [543, 324] on button "o" at bounding box center [543, 313] width 41 height 41
click at [434, 263] on button "d" at bounding box center [428, 256] width 41 height 41
click at [500, 510] on button "button" at bounding box center [485, 489] width 105 height 60
click at [722, 315] on button "r" at bounding box center [716, 313] width 41 height 41
click at [484, 259] on button "e" at bounding box center [485, 256] width 41 height 41
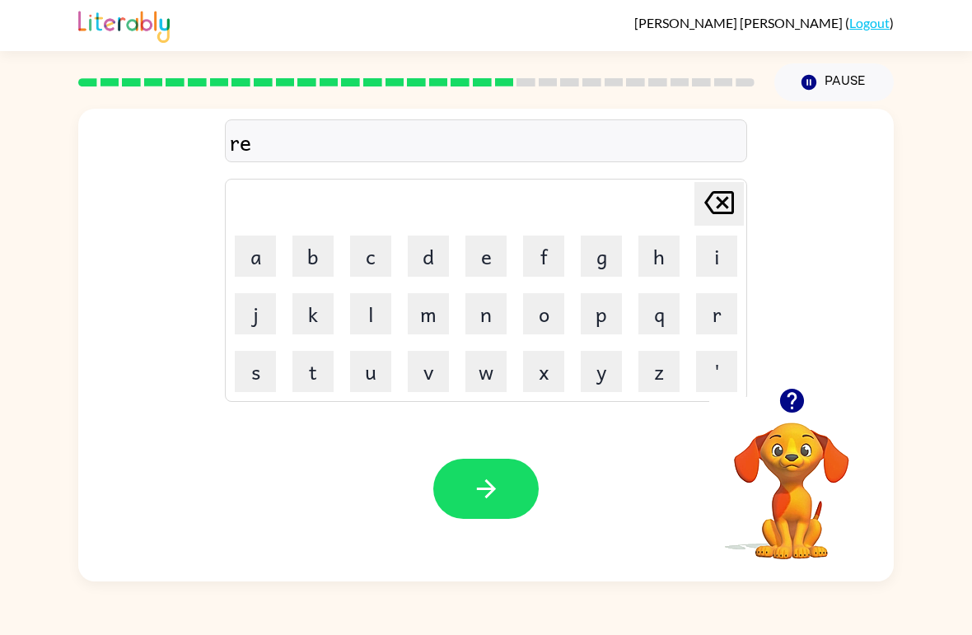
click at [246, 391] on button "s" at bounding box center [255, 371] width 41 height 41
click at [317, 386] on button "t" at bounding box center [312, 371] width 41 height 41
click at [494, 247] on button "e" at bounding box center [485, 256] width 41 height 41
click at [429, 264] on button "d" at bounding box center [428, 256] width 41 height 41
click at [516, 471] on button "button" at bounding box center [485, 489] width 105 height 60
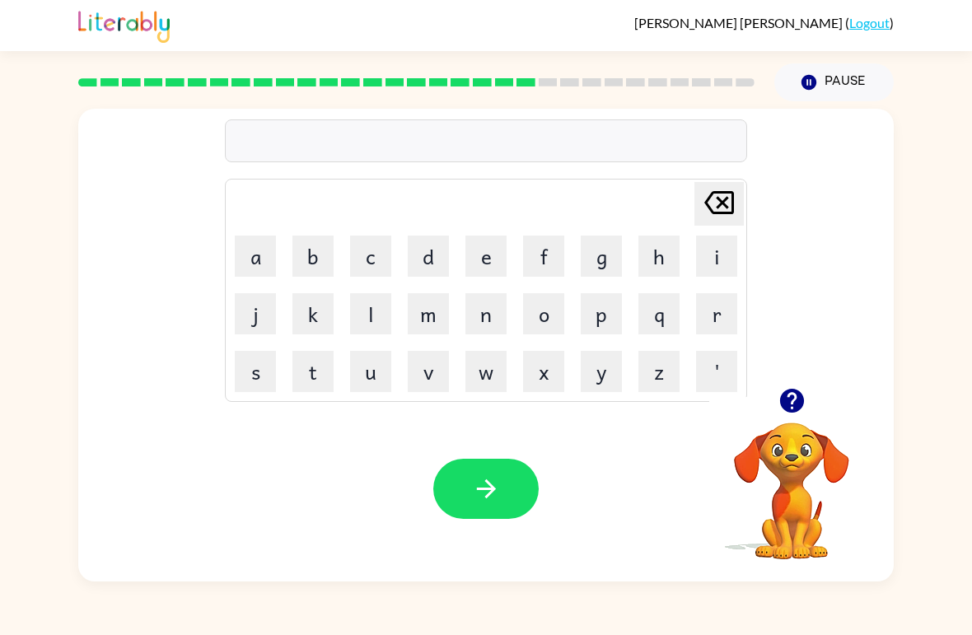
click at [502, 388] on button "w" at bounding box center [485, 371] width 41 height 41
click at [259, 240] on button "a" at bounding box center [255, 256] width 41 height 41
click at [302, 317] on button "k" at bounding box center [312, 313] width 41 height 41
click at [490, 255] on button "e" at bounding box center [485, 256] width 41 height 41
click at [530, 502] on button "button" at bounding box center [485, 489] width 105 height 60
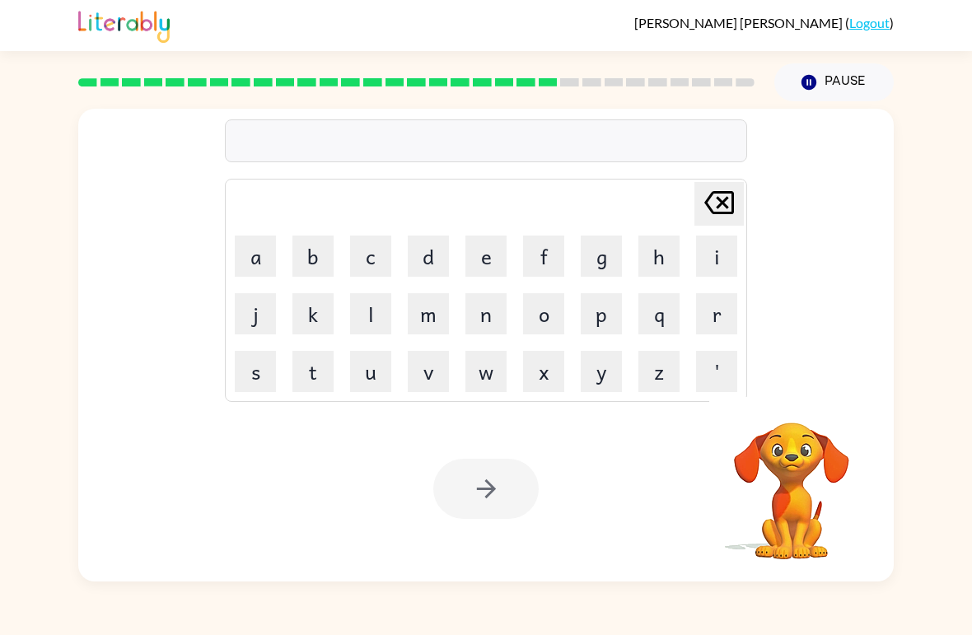
click at [242, 381] on button "s" at bounding box center [255, 371] width 41 height 41
click at [496, 312] on button "n" at bounding box center [485, 313] width 41 height 41
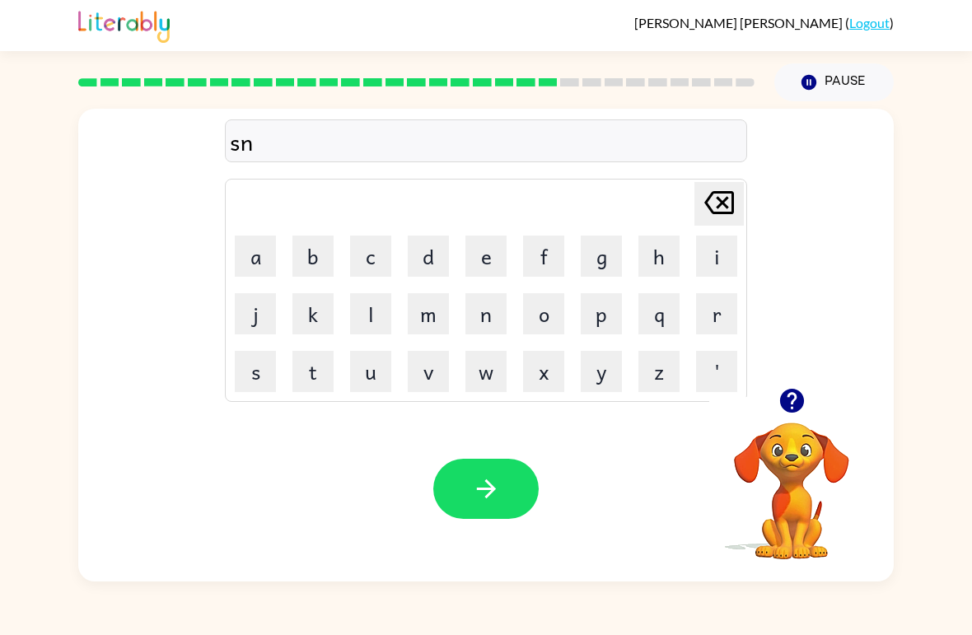
click at [559, 312] on button "o" at bounding box center [543, 313] width 41 height 41
click at [499, 377] on button "w" at bounding box center [485, 371] width 41 height 41
click at [432, 309] on button "m" at bounding box center [428, 313] width 41 height 41
click at [240, 241] on button "a" at bounding box center [255, 256] width 41 height 41
click at [494, 314] on button "n" at bounding box center [485, 313] width 41 height 41
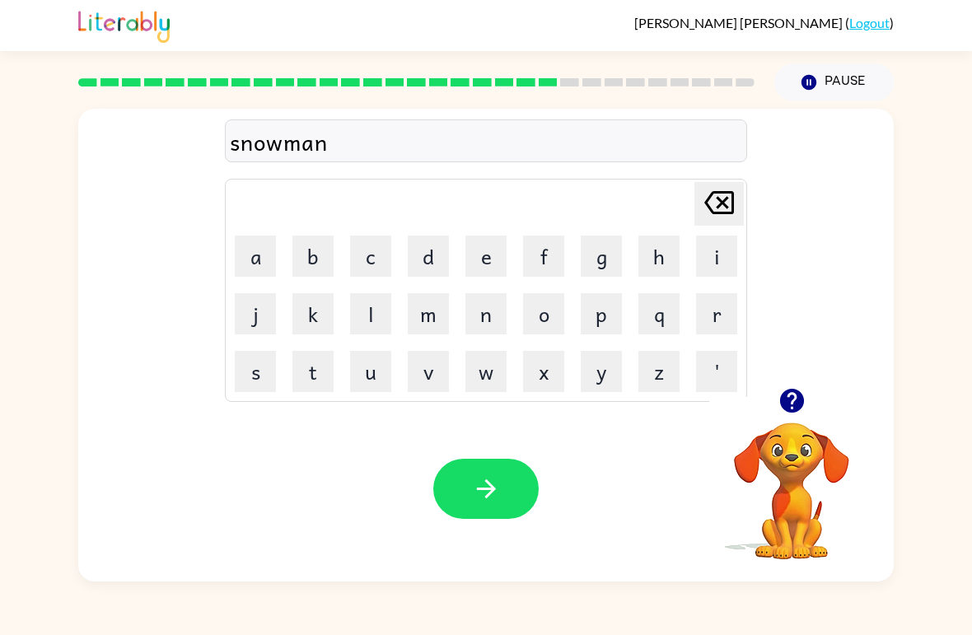
click at [533, 486] on button "button" at bounding box center [485, 489] width 105 height 60
click at [466, 366] on button "w" at bounding box center [485, 371] width 41 height 41
click at [709, 247] on button "i" at bounding box center [716, 256] width 41 height 41
click at [498, 316] on button "n" at bounding box center [485, 313] width 41 height 41
click at [327, 390] on button "t" at bounding box center [312, 371] width 41 height 41
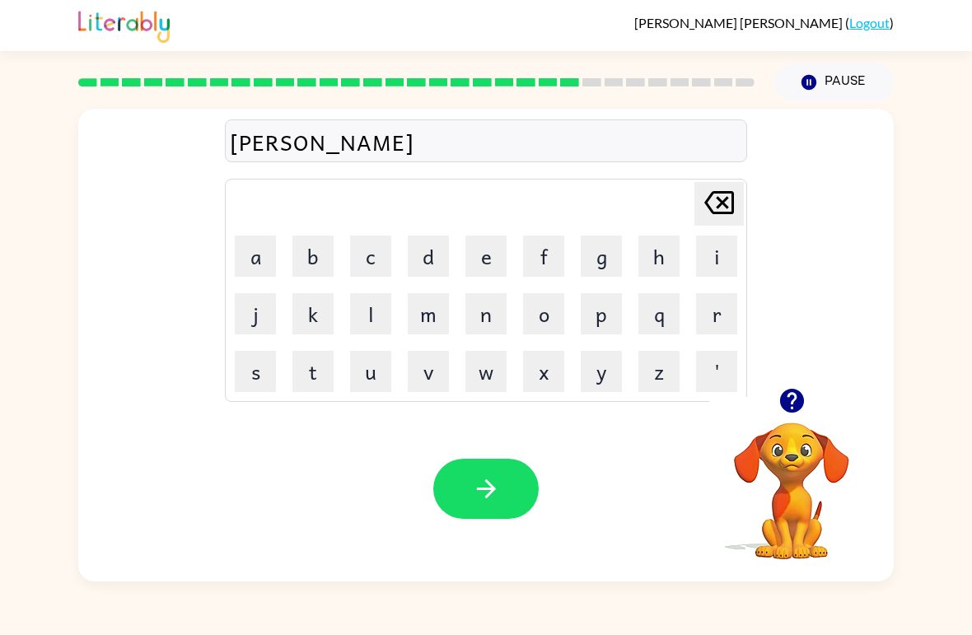
click at [500, 249] on button "e" at bounding box center [485, 256] width 41 height 41
click at [726, 312] on button "r" at bounding box center [716, 313] width 41 height 41
click at [505, 498] on button "button" at bounding box center [485, 489] width 105 height 60
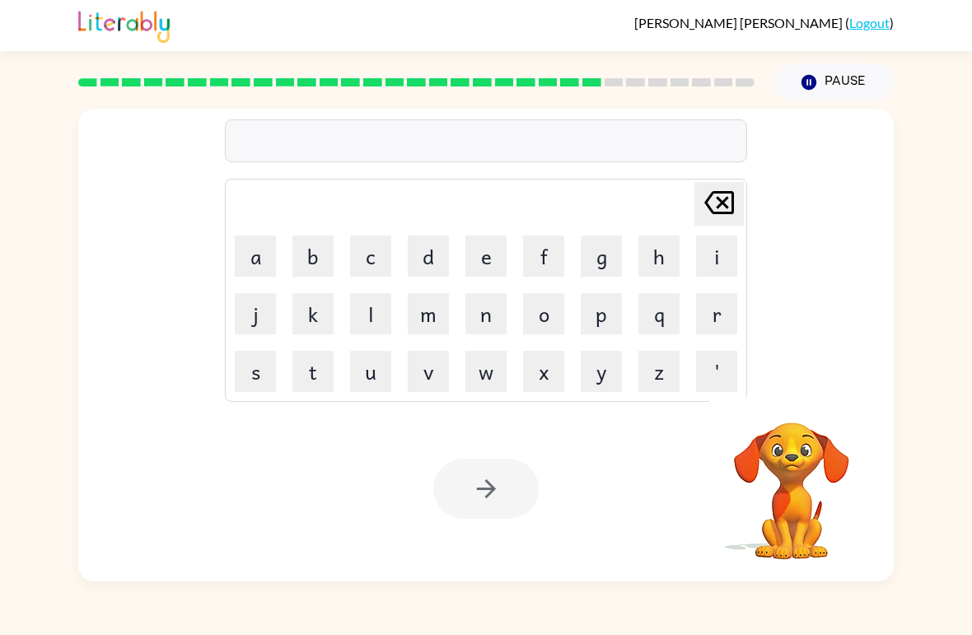
click at [381, 264] on button "c" at bounding box center [370, 256] width 41 height 41
click at [661, 255] on button "h" at bounding box center [658, 256] width 41 height 41
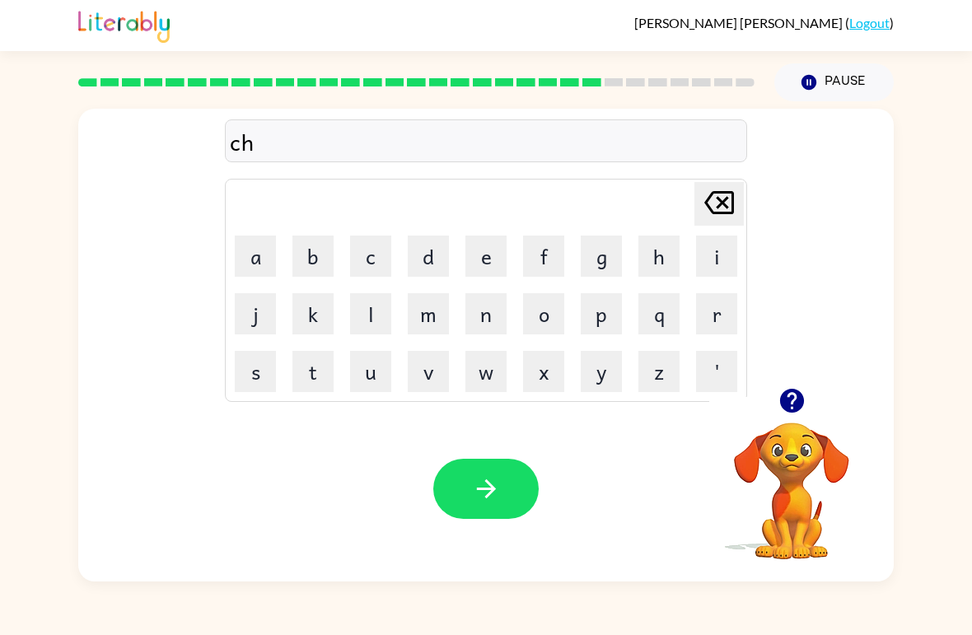
click at [480, 250] on button "e" at bounding box center [485, 256] width 41 height 41
click at [250, 372] on button "s" at bounding box center [255, 371] width 41 height 41
click at [332, 360] on button "t" at bounding box center [312, 371] width 41 height 41
click at [465, 519] on button "button" at bounding box center [485, 489] width 105 height 60
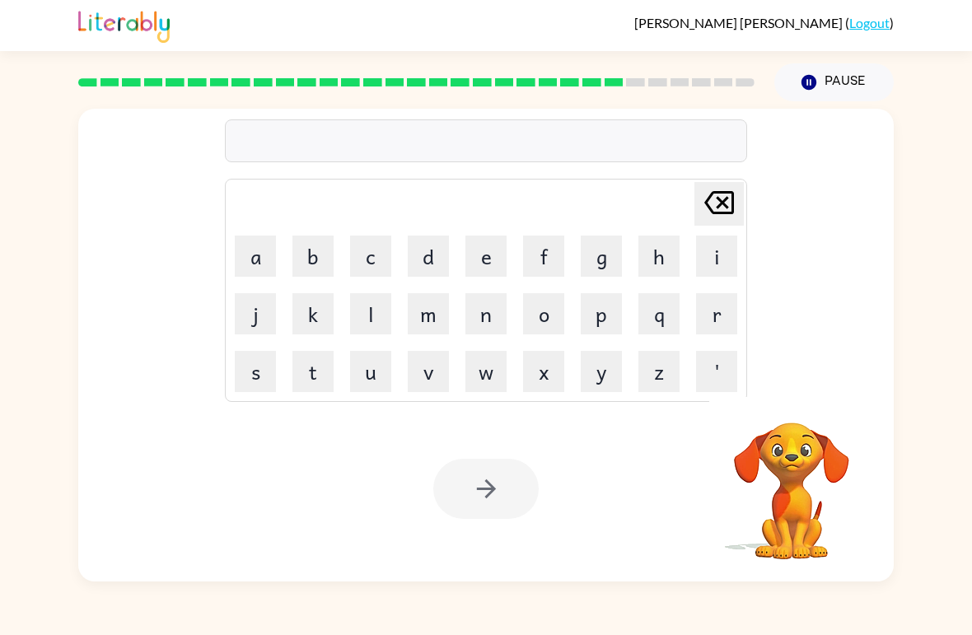
click at [263, 381] on button "s" at bounding box center [255, 371] width 41 height 41
click at [376, 372] on button "u" at bounding box center [370, 371] width 41 height 41
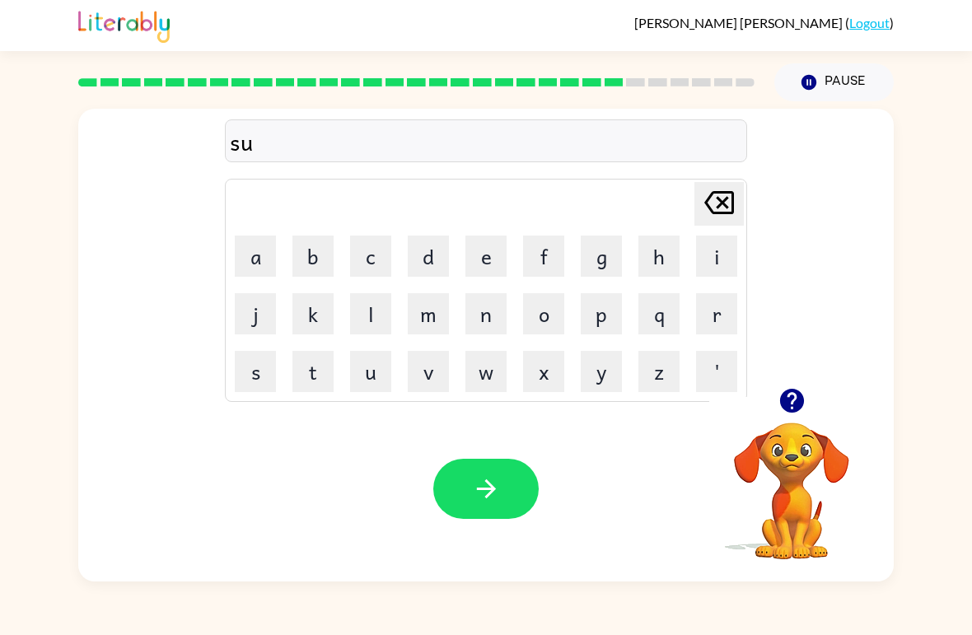
click at [438, 250] on button "d" at bounding box center [428, 256] width 41 height 41
click at [437, 249] on button "d" at bounding box center [428, 256] width 41 height 41
click at [498, 241] on button "e" at bounding box center [485, 256] width 41 height 41
click at [488, 316] on button "n" at bounding box center [485, 313] width 41 height 41
click at [493, 497] on icon "button" at bounding box center [486, 488] width 29 height 29
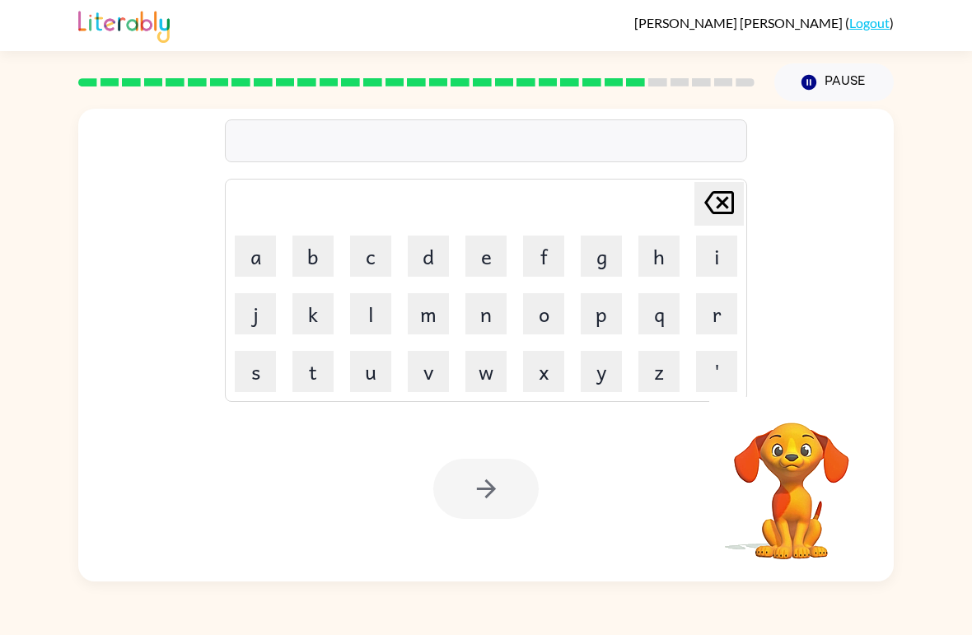
click at [381, 245] on button "c" at bounding box center [370, 256] width 41 height 41
click at [540, 311] on button "o" at bounding box center [543, 313] width 41 height 41
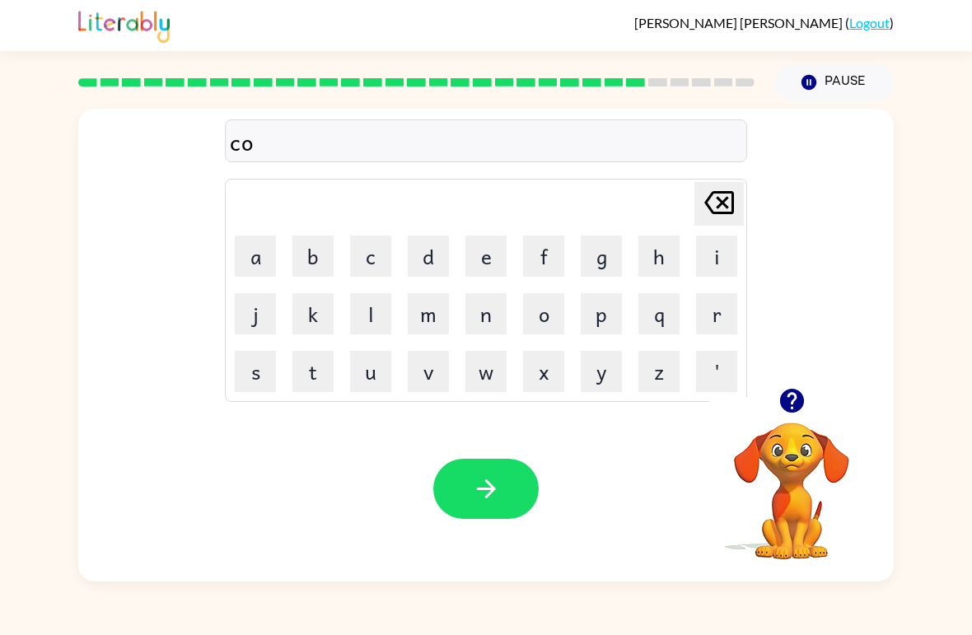
click at [481, 313] on button "n" at bounding box center [485, 313] width 41 height 41
click at [484, 258] on button "e" at bounding box center [485, 256] width 41 height 41
click at [500, 475] on icon "button" at bounding box center [486, 488] width 29 height 29
click at [387, 255] on button "c" at bounding box center [370, 256] width 41 height 41
click at [677, 245] on button "h" at bounding box center [658, 256] width 41 height 41
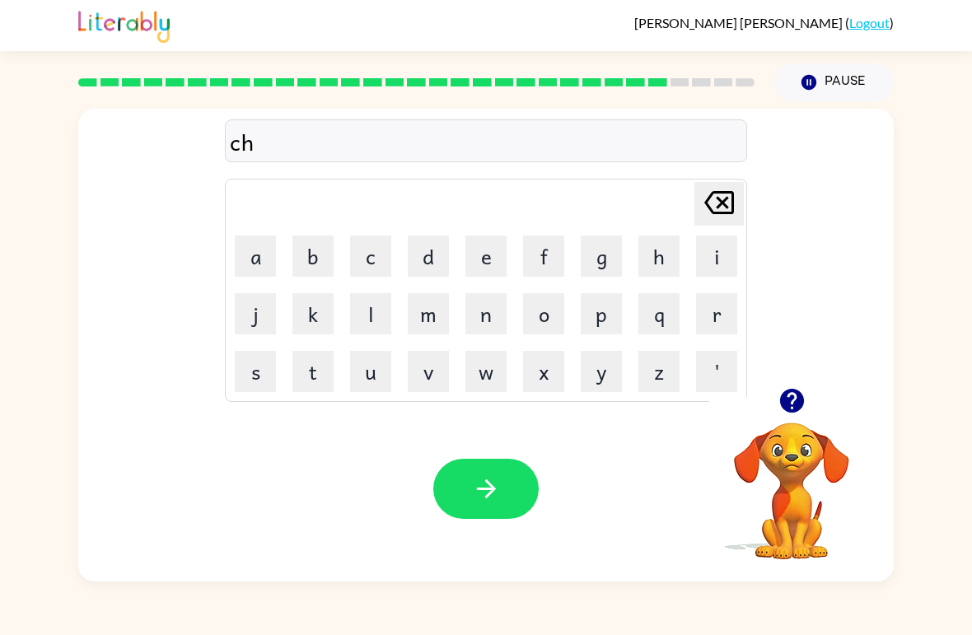
click at [249, 259] on button "a" at bounding box center [255, 256] width 41 height 41
click at [724, 267] on button "i" at bounding box center [716, 256] width 41 height 41
click at [478, 316] on button "n" at bounding box center [485, 313] width 41 height 41
click at [507, 475] on button "button" at bounding box center [485, 489] width 105 height 60
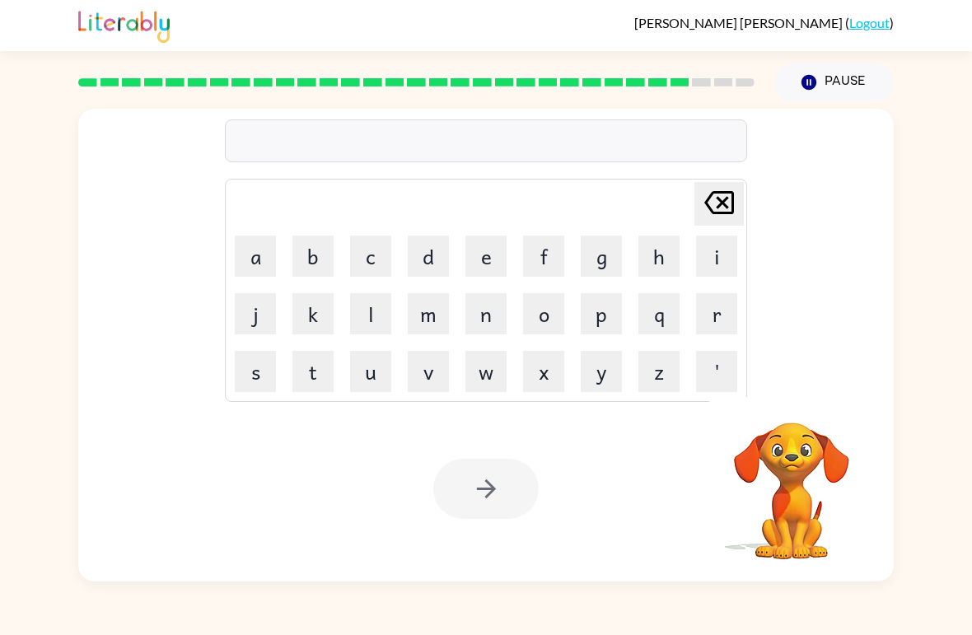
click at [253, 386] on button "s" at bounding box center [255, 371] width 41 height 41
click at [666, 255] on button "h" at bounding box center [658, 256] width 41 height 41
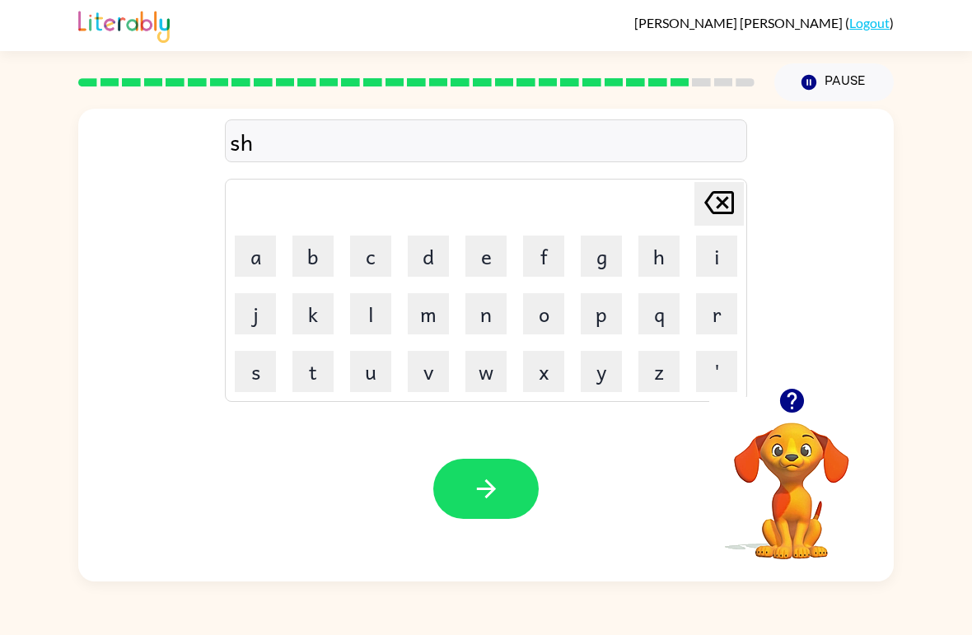
click at [378, 381] on button "u" at bounding box center [370, 371] width 41 height 41
click at [320, 378] on button "t" at bounding box center [312, 371] width 41 height 41
click at [516, 511] on button "button" at bounding box center [485, 489] width 105 height 60
click at [313, 388] on button "t" at bounding box center [312, 371] width 41 height 41
click at [657, 266] on button "h" at bounding box center [658, 256] width 41 height 41
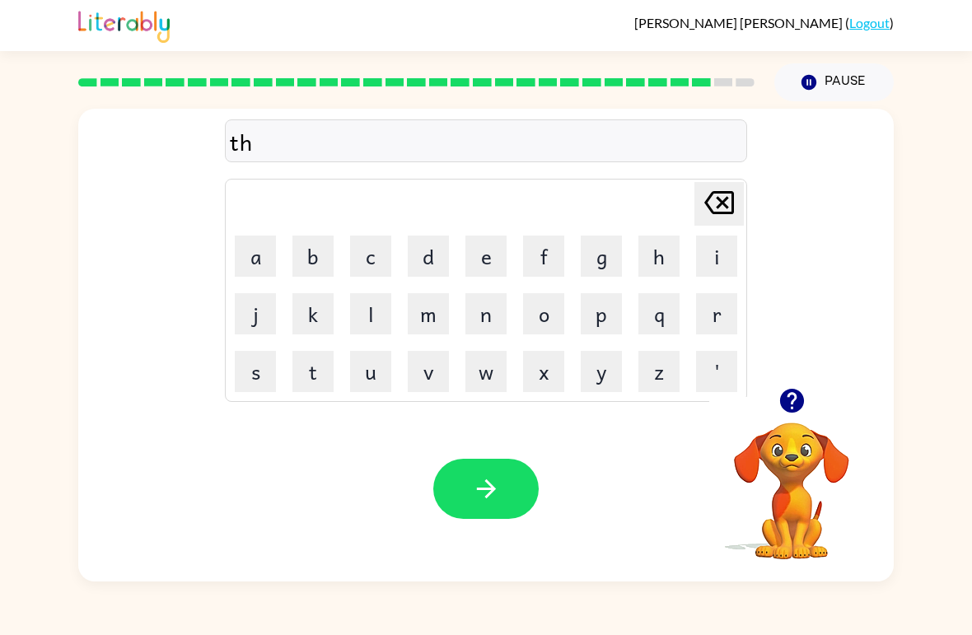
click at [718, 255] on button "i" at bounding box center [716, 256] width 41 height 41
click at [111, 280] on div "thi Delete Delete last character input a b c d e f g h i j k l m n o p q r s t …" at bounding box center [486, 248] width 816 height 279
click at [714, 321] on button "r" at bounding box center [716, 313] width 41 height 41
click at [256, 370] on button "s" at bounding box center [255, 371] width 41 height 41
click at [307, 376] on button "t" at bounding box center [312, 371] width 41 height 41
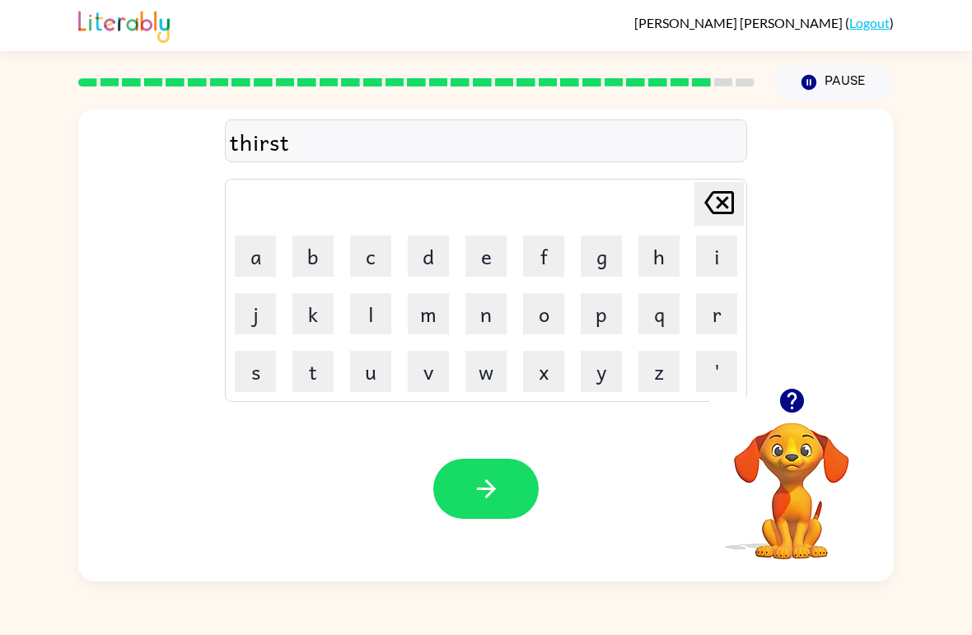
click at [472, 498] on icon "button" at bounding box center [486, 488] width 29 height 29
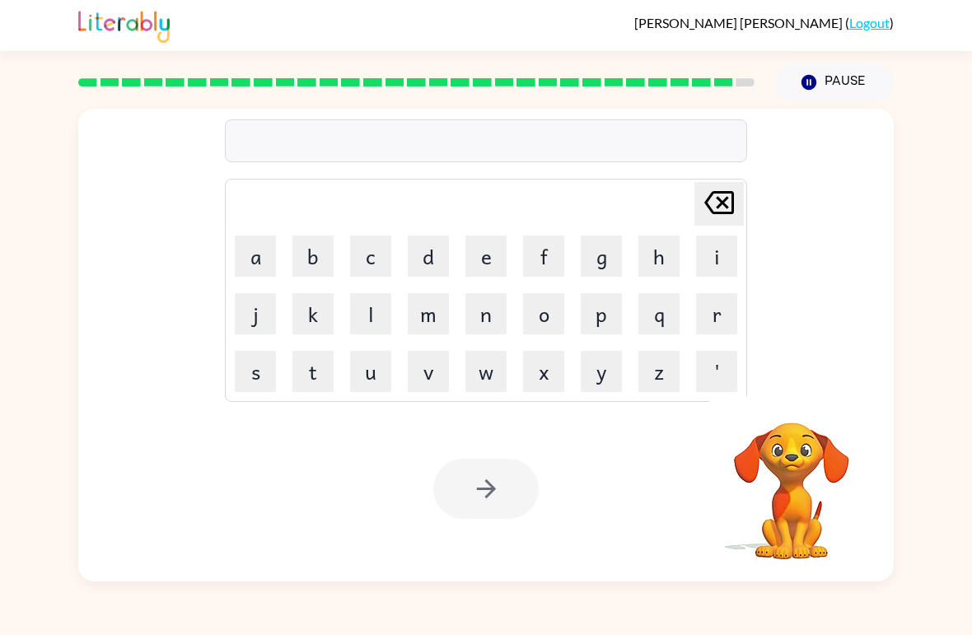
click at [734, 324] on button "r" at bounding box center [716, 313] width 41 height 41
click at [724, 255] on button "i" at bounding box center [716, 256] width 41 height 41
click at [619, 308] on button "p" at bounding box center [601, 313] width 41 height 41
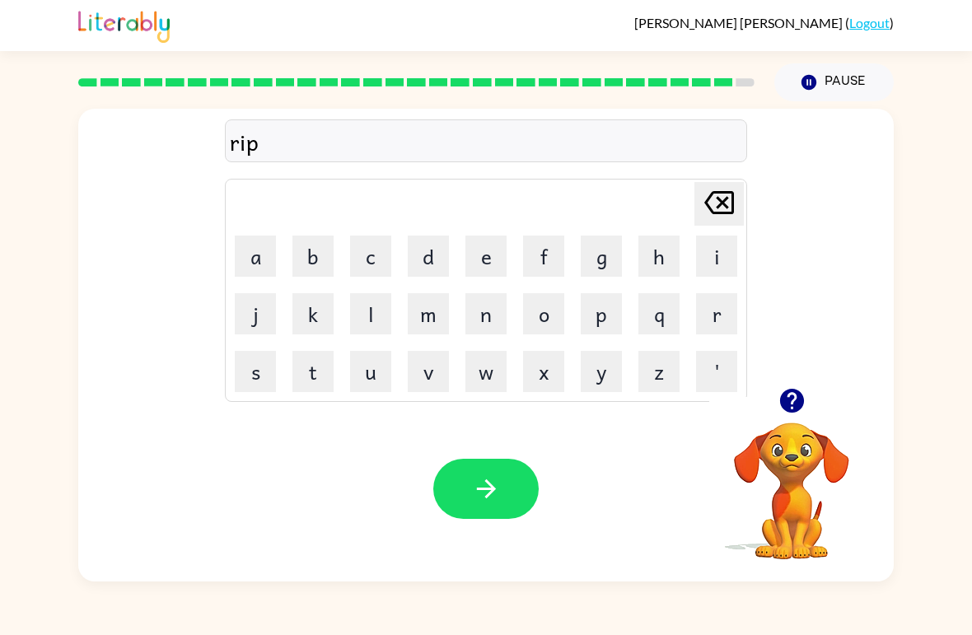
click at [473, 248] on button "e" at bounding box center [485, 256] width 41 height 41
click at [525, 505] on button "button" at bounding box center [485, 489] width 105 height 60
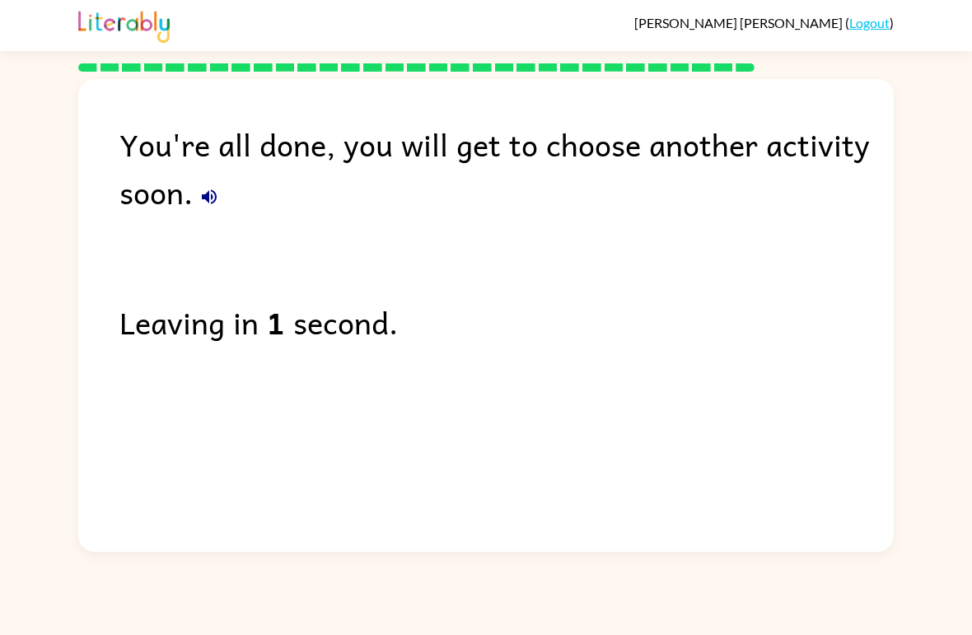
click at [223, 207] on button "button" at bounding box center [209, 196] width 33 height 33
